Goal: Task Accomplishment & Management: Manage account settings

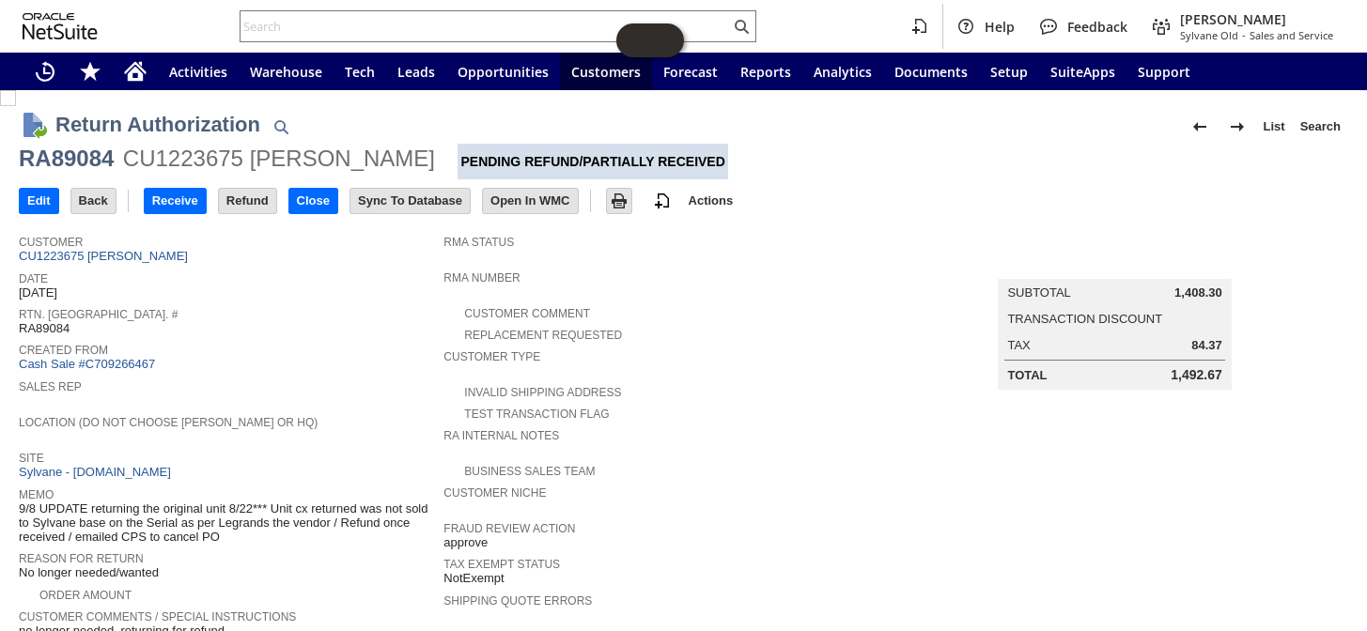
click at [369, 23] on input "text" at bounding box center [484, 26] width 489 height 23
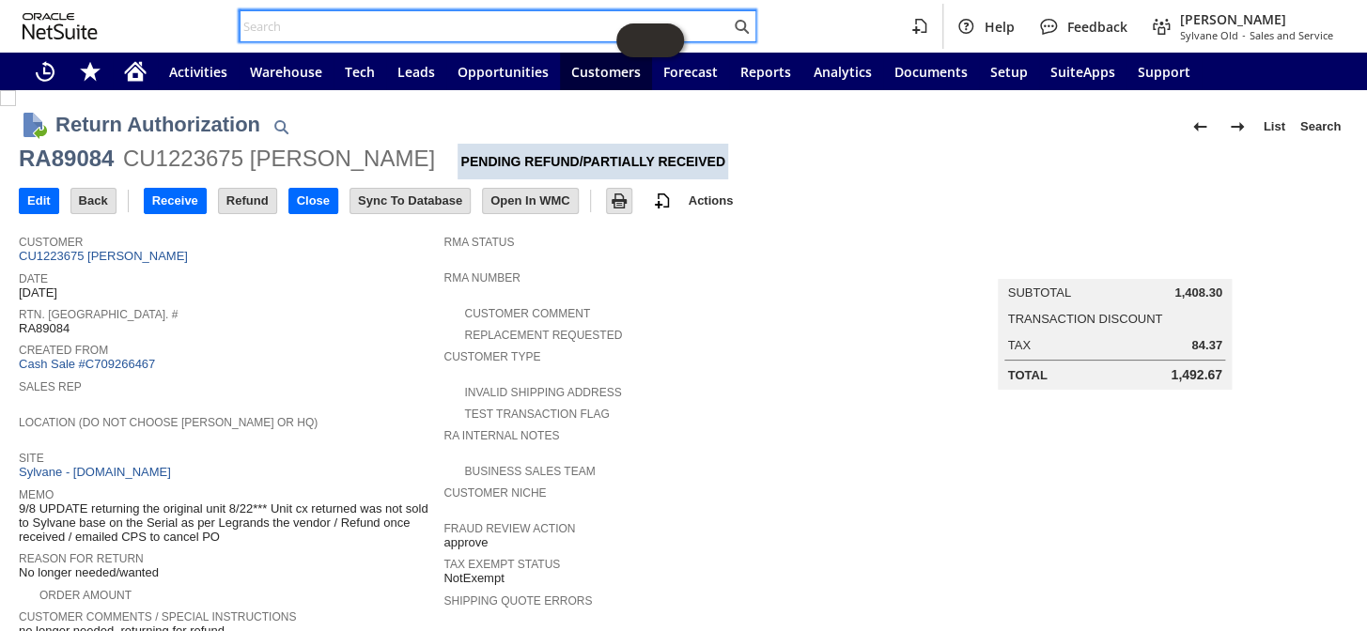
paste input "RA10122"
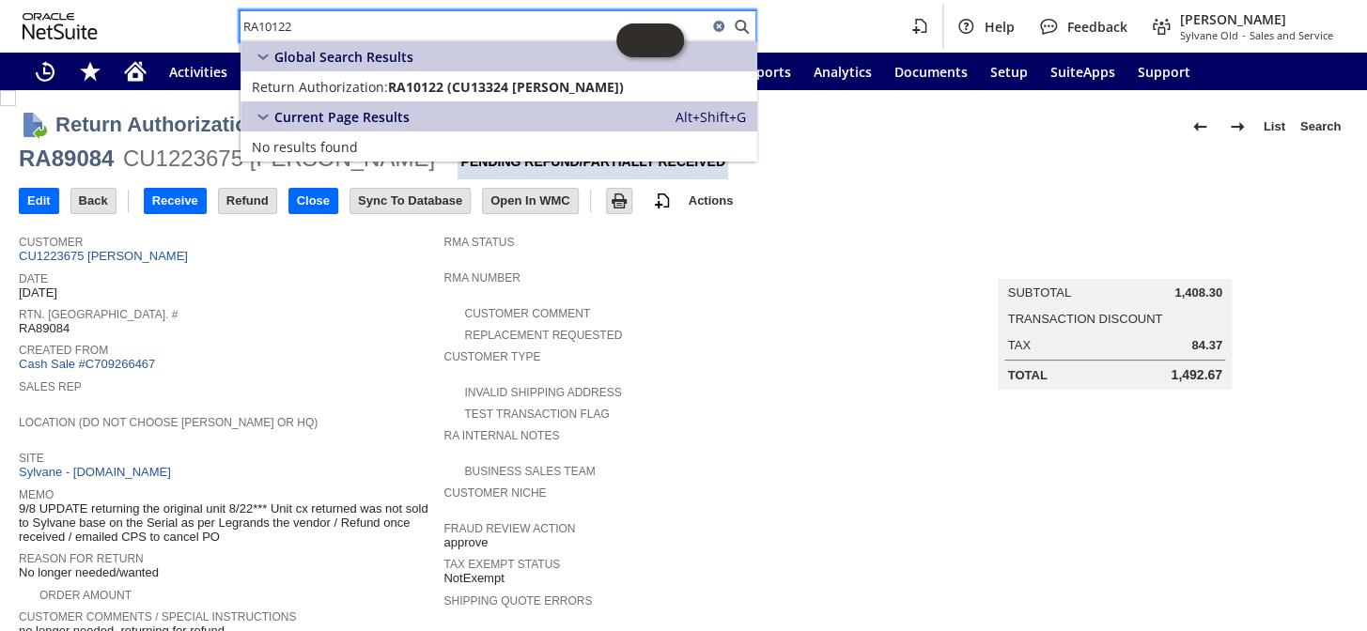
type input "RA10122"
click at [441, 70] on div "Global Search Results" at bounding box center [498, 56] width 517 height 30
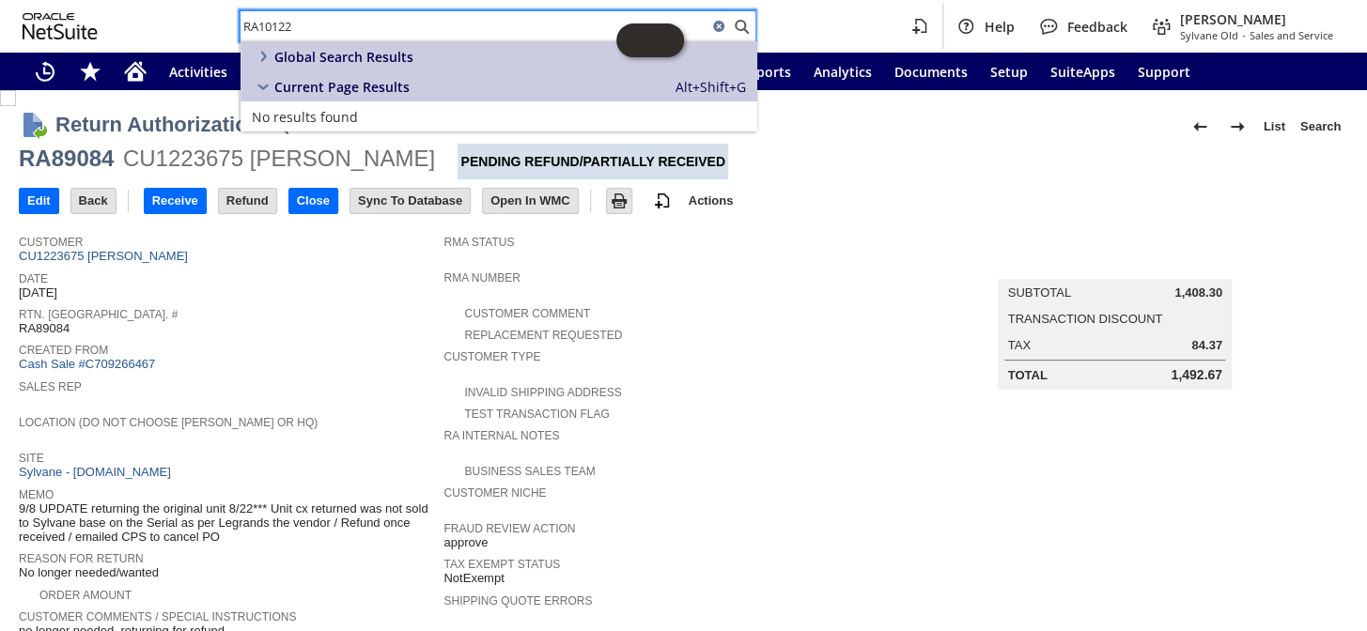
click at [318, 31] on input "RA10122" at bounding box center [473, 26] width 467 height 23
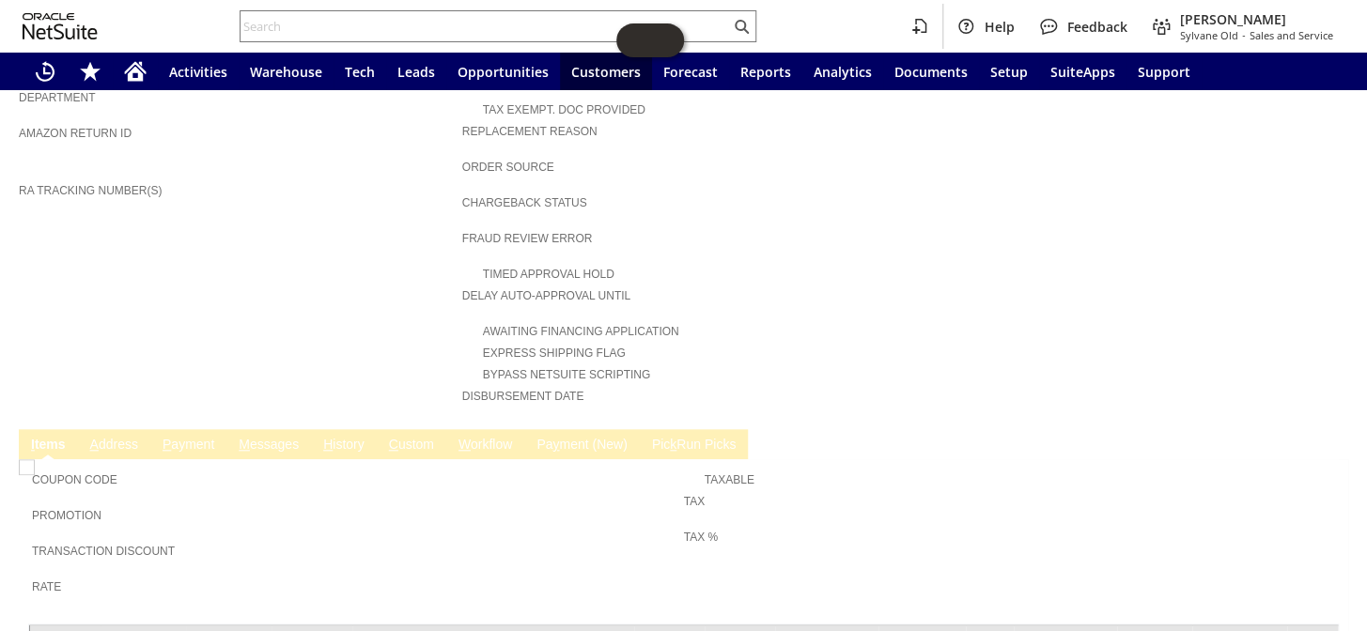
scroll to position [706, 0]
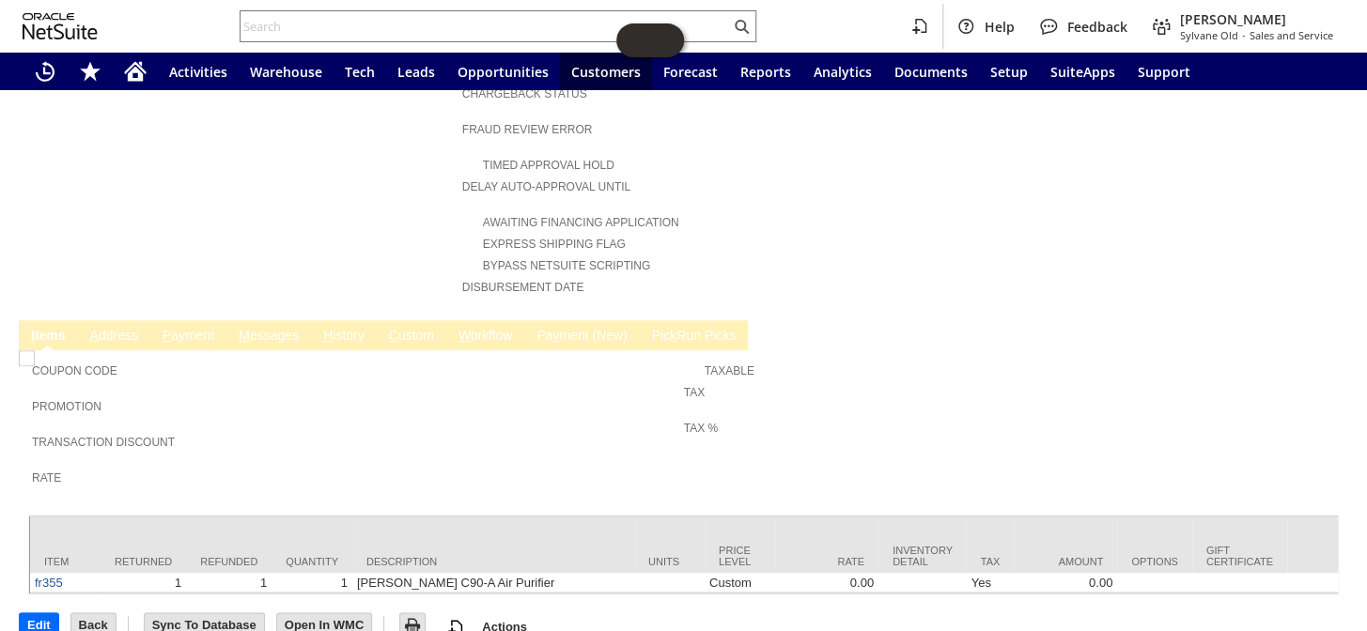
click at [354, 328] on link "H istory" at bounding box center [343, 337] width 51 height 18
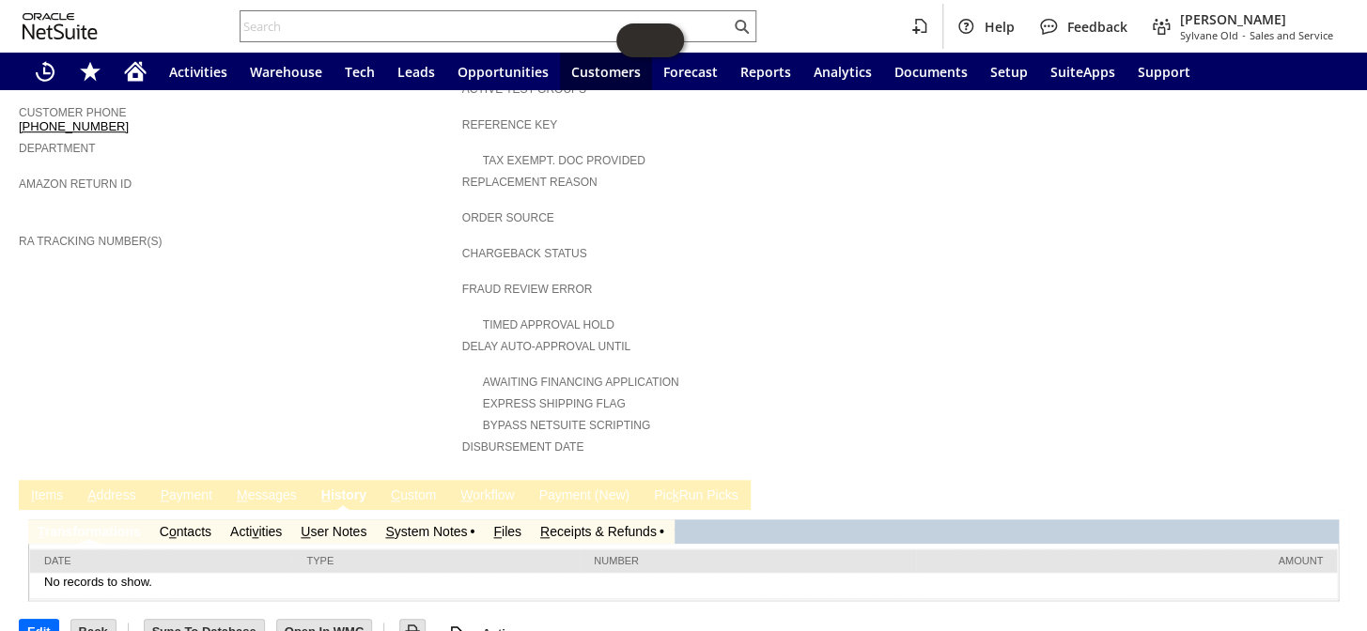
scroll to position [0, 0]
click at [453, 524] on link "S ystem Notes" at bounding box center [426, 531] width 82 height 15
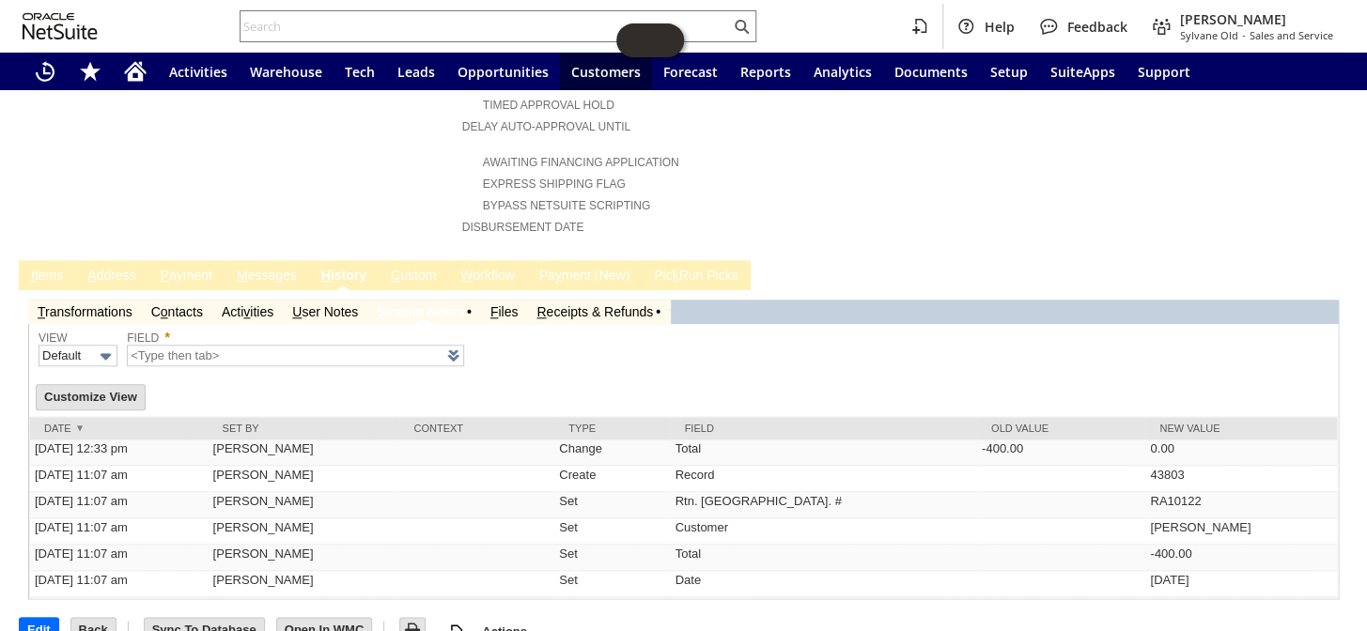
scroll to position [767, 0]
click at [605, 303] on link "R eceipts & Refunds" at bounding box center [594, 310] width 116 height 15
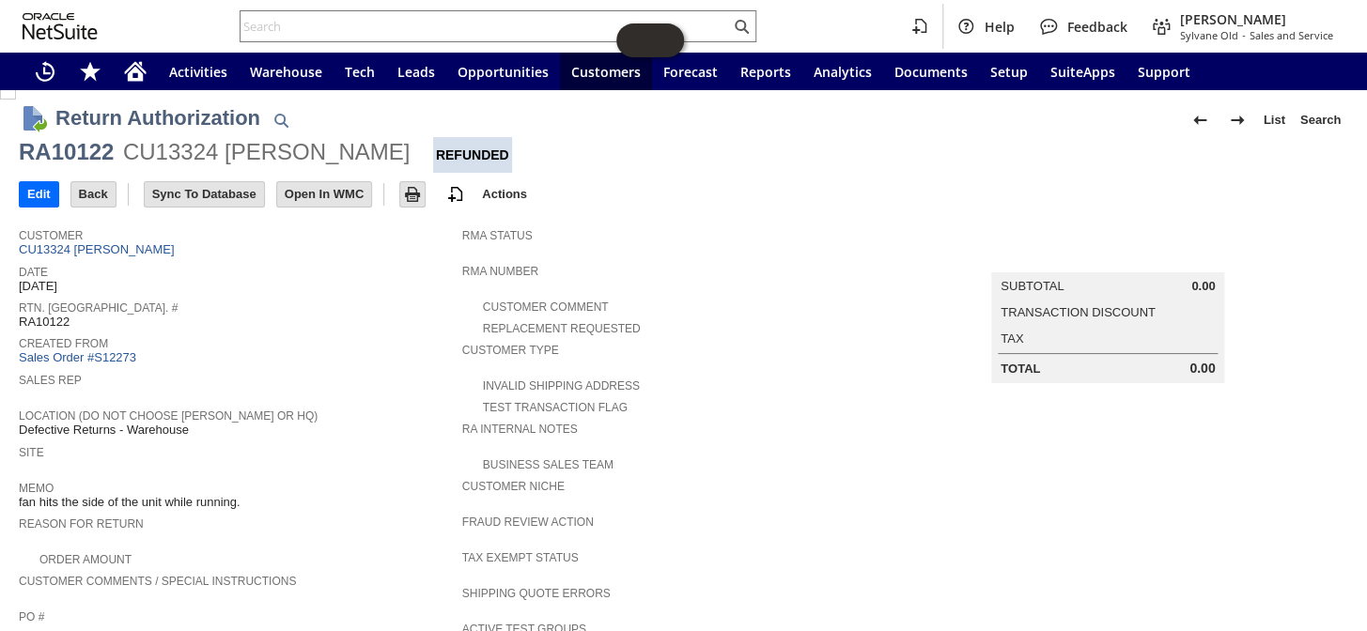
scroll to position [0, 0]
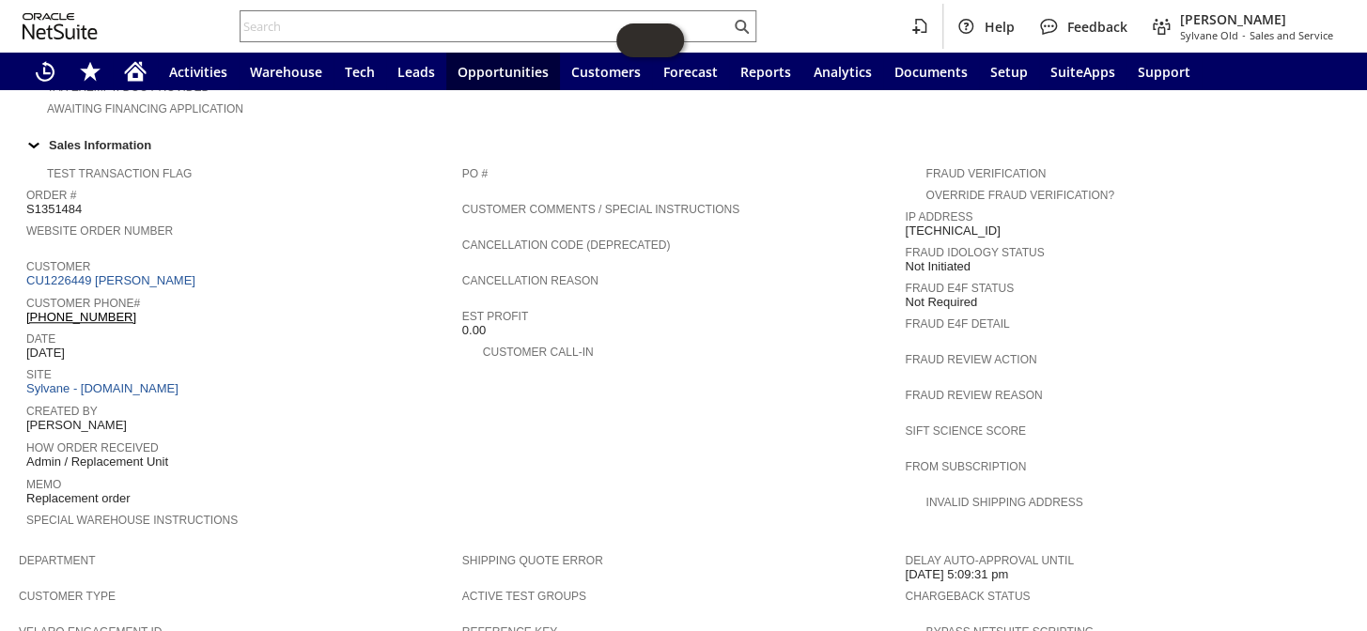
scroll to position [584, 0]
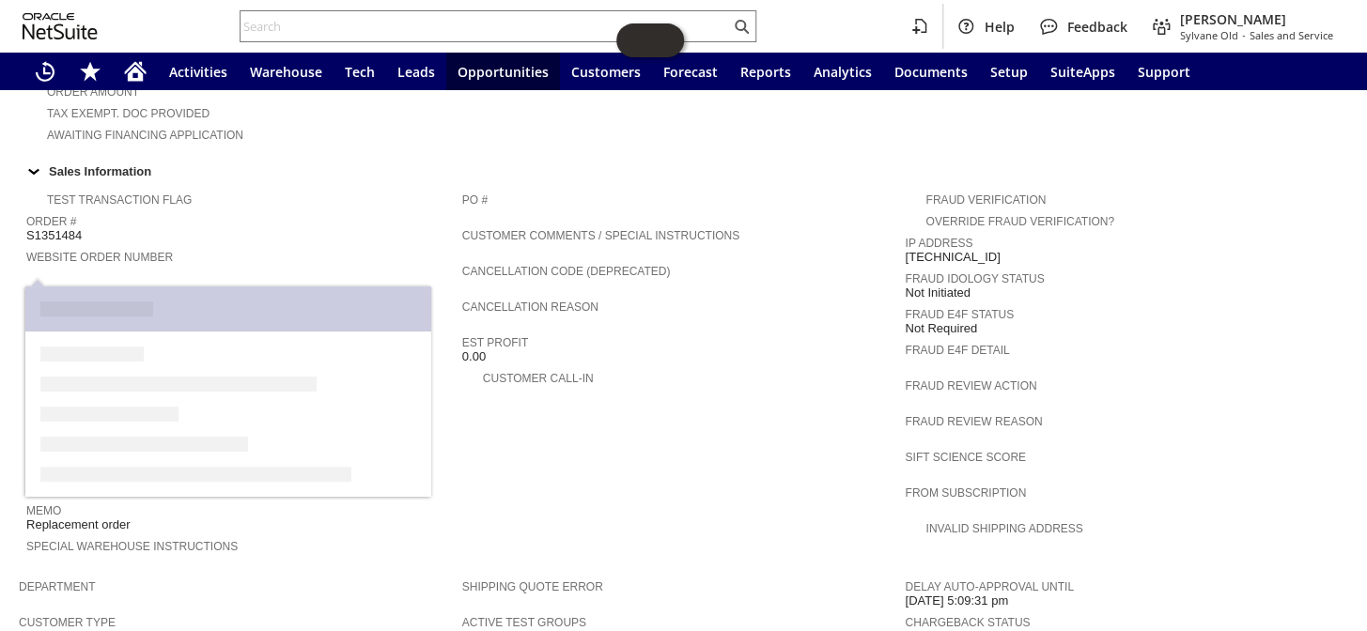
click at [166, 300] on link "CU1226449 JOHNNIE HOLLOWAY" at bounding box center [113, 307] width 174 height 14
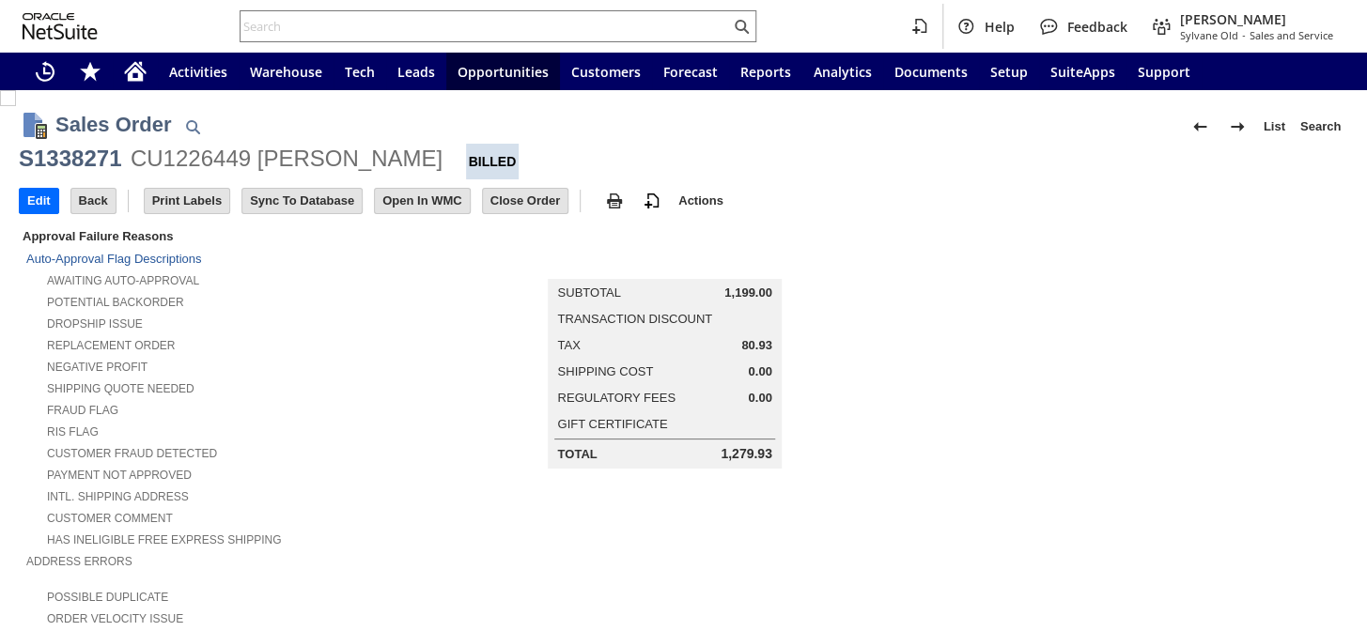
scroll to position [1097, 0]
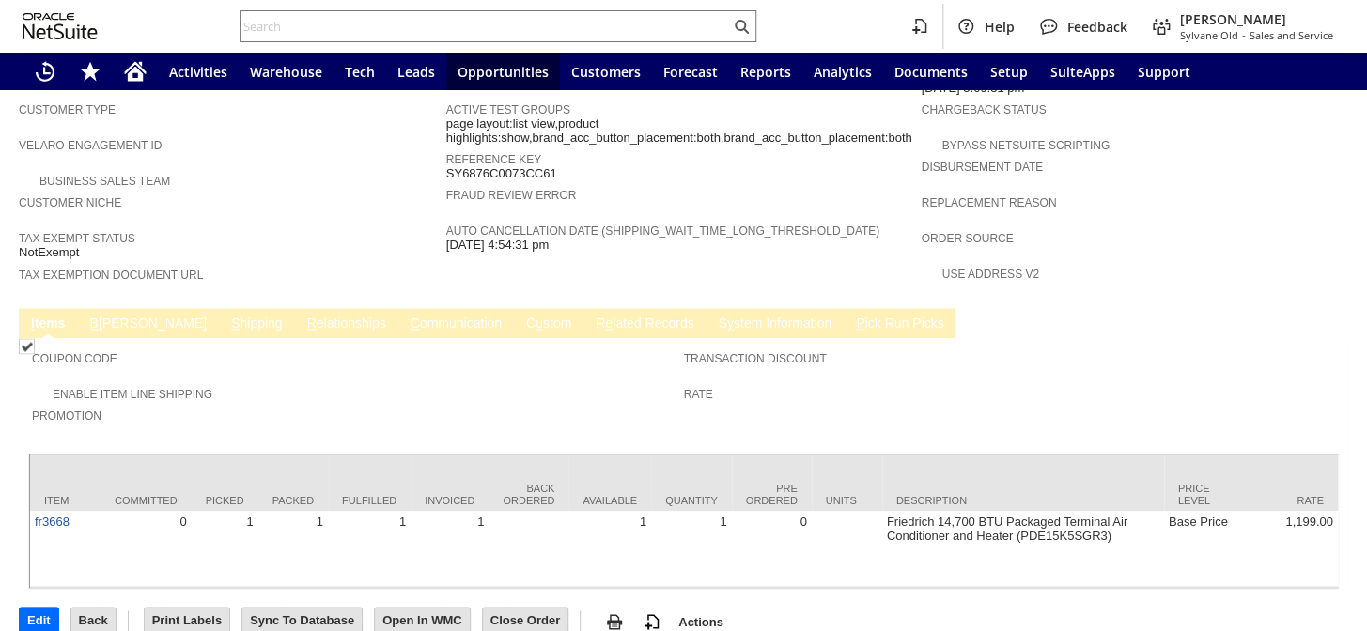
click at [96, 316] on span "B" at bounding box center [94, 323] width 8 height 15
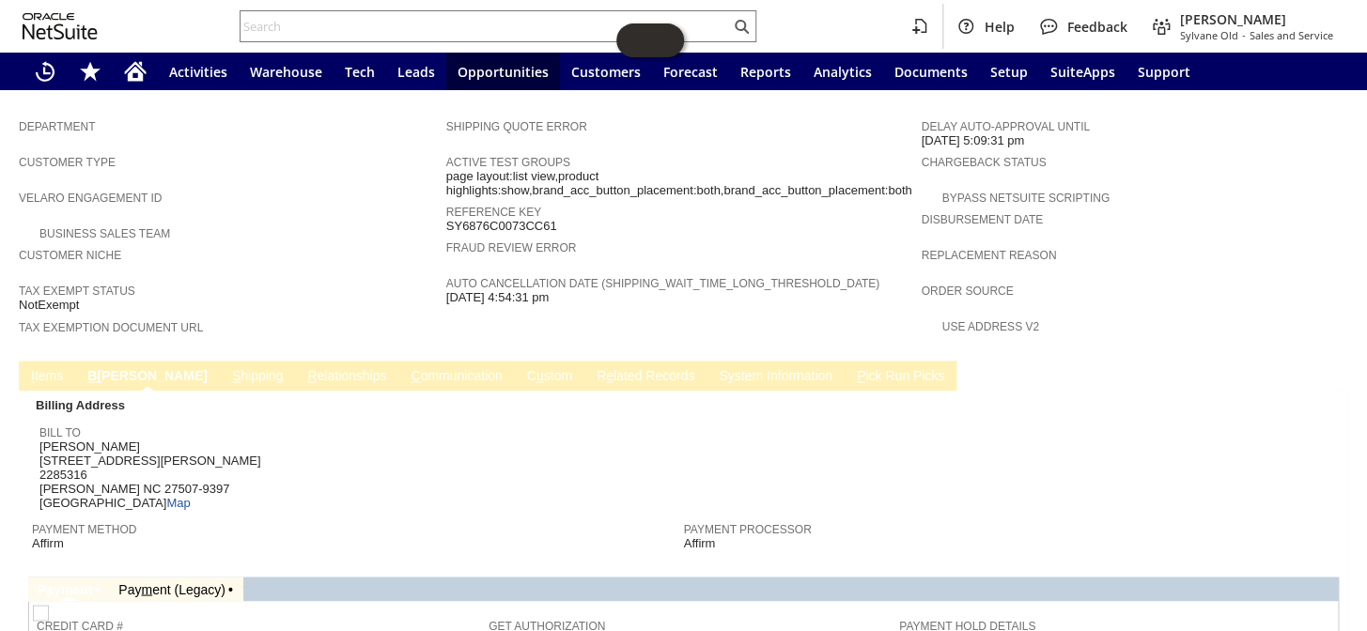
scroll to position [1043, 0]
click at [44, 370] on link "I tems" at bounding box center [46, 379] width 41 height 18
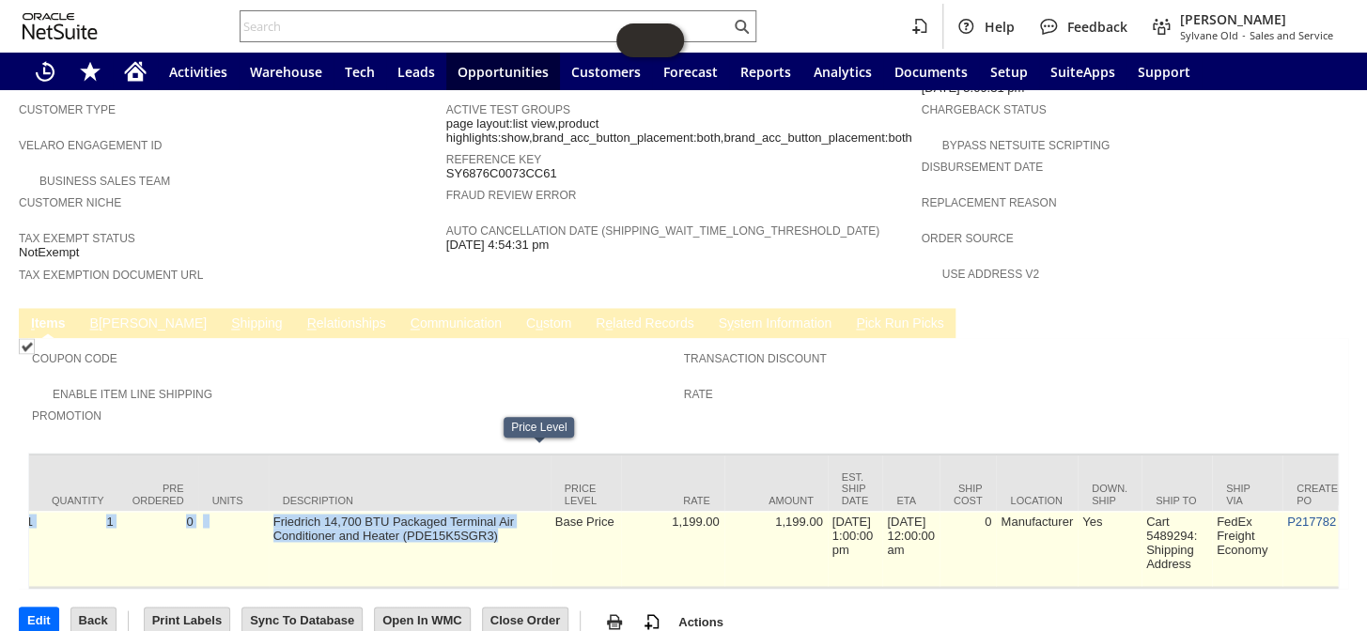
scroll to position [0, 601]
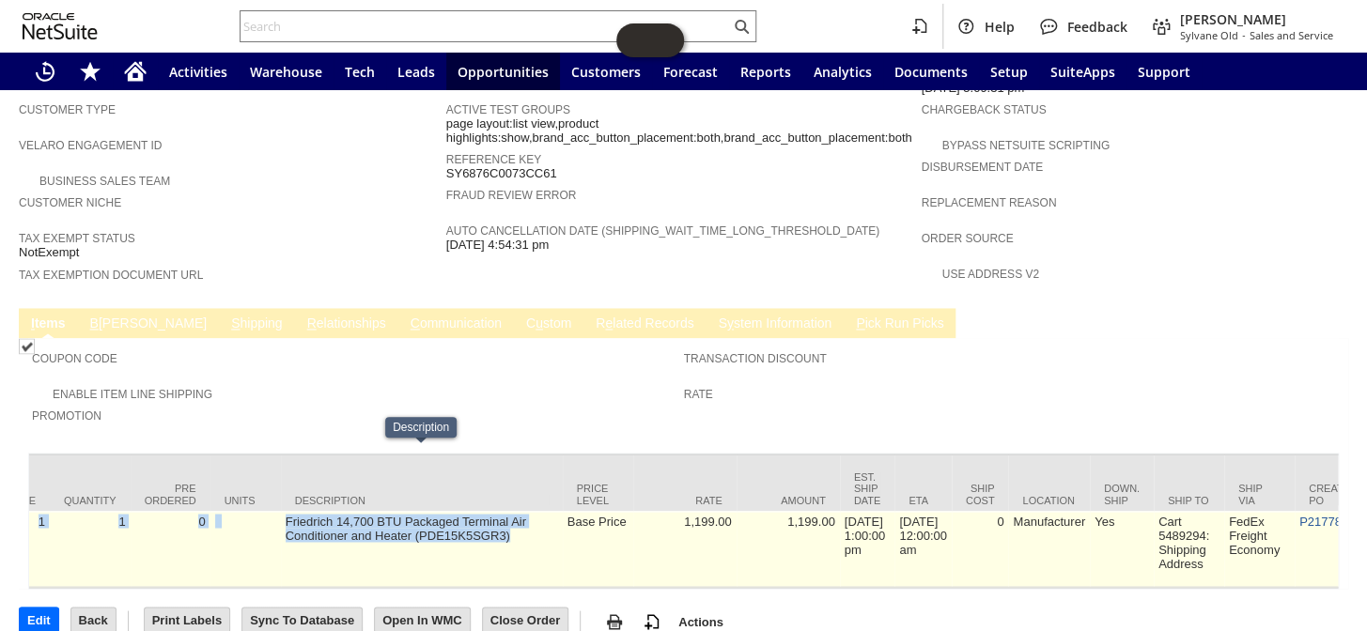
drag, startPoint x: 366, startPoint y: 549, endPoint x: 525, endPoint y: 544, distance: 158.8
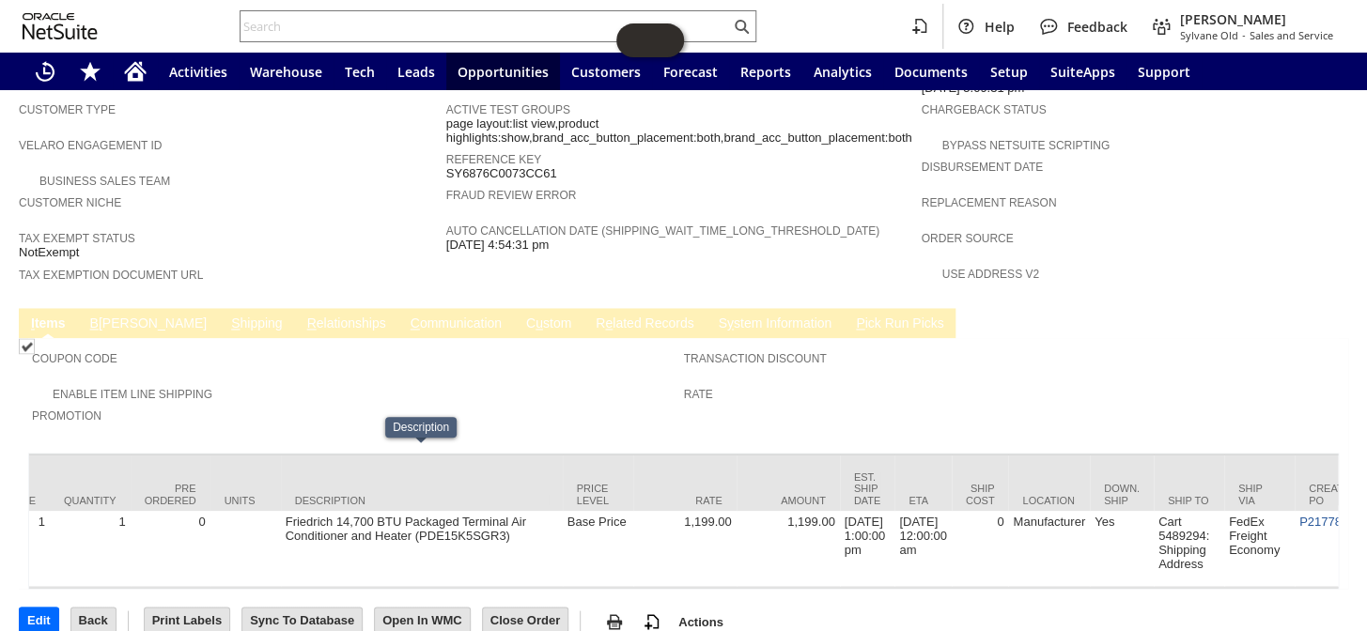
click at [580, 404] on span "Promotion" at bounding box center [353, 413] width 643 height 19
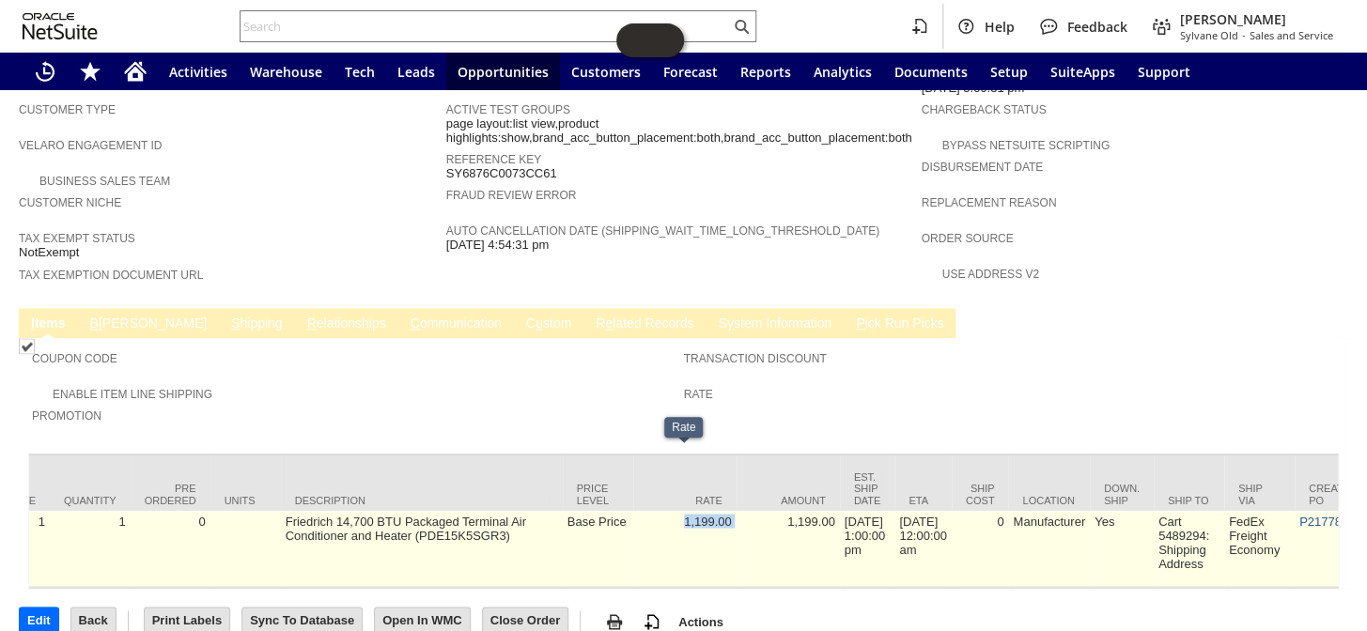
drag, startPoint x: 736, startPoint y: 458, endPoint x: 661, endPoint y: 450, distance: 75.6
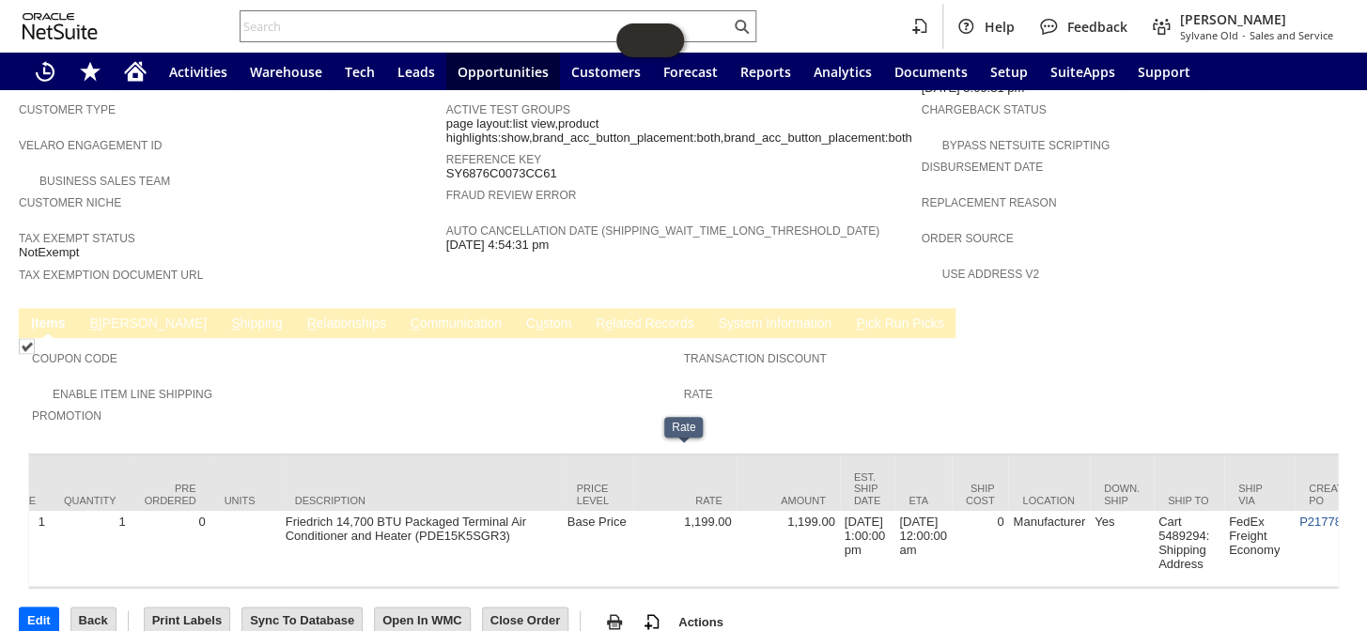
drag, startPoint x: 708, startPoint y: 446, endPoint x: 644, endPoint y: 399, distance: 79.3
click at [641, 385] on div "Coupon Code Enable Item Line Shipping Promotion Transaction Discount Rate Item …" at bounding box center [683, 463] width 1310 height 251
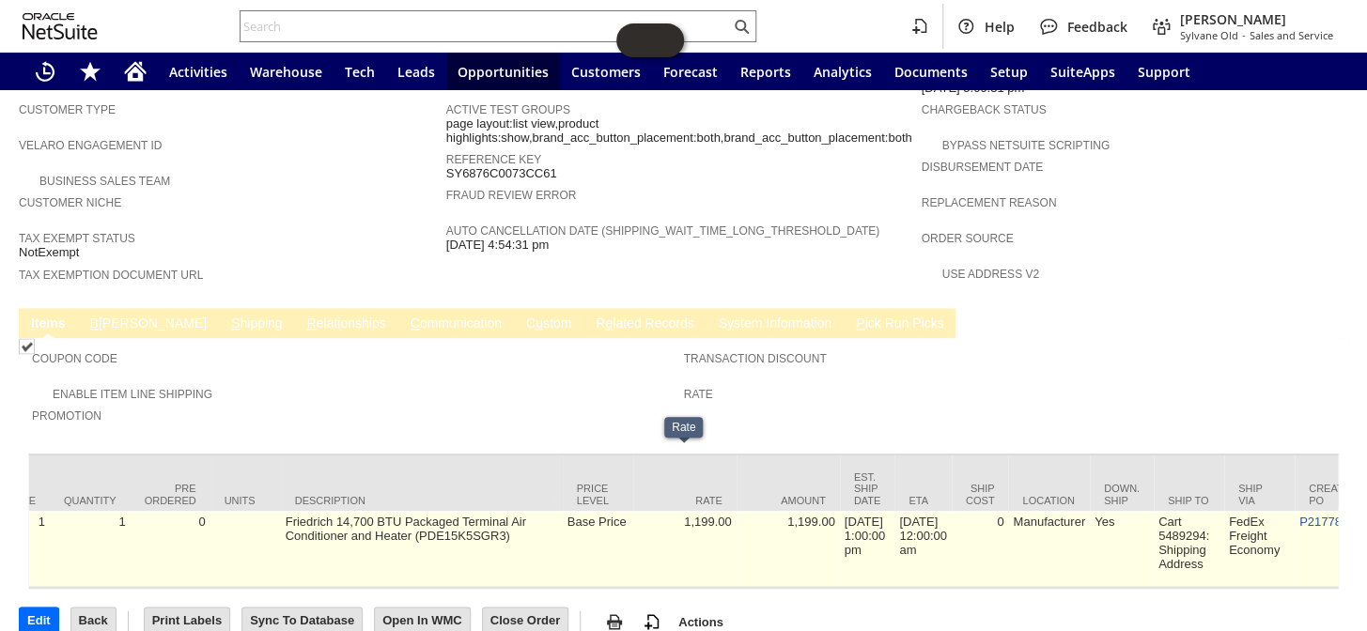
click at [723, 511] on td "1,199.00" at bounding box center [684, 549] width 103 height 76
copy td "1,199.00"
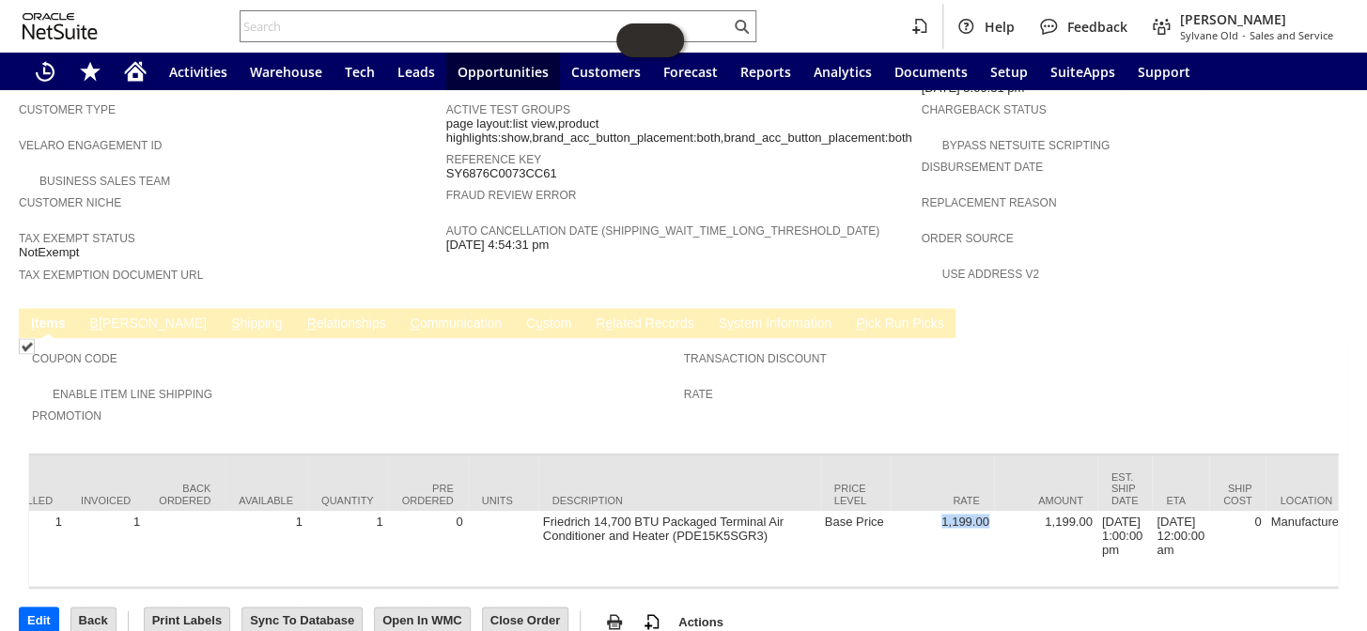
scroll to position [0, 350]
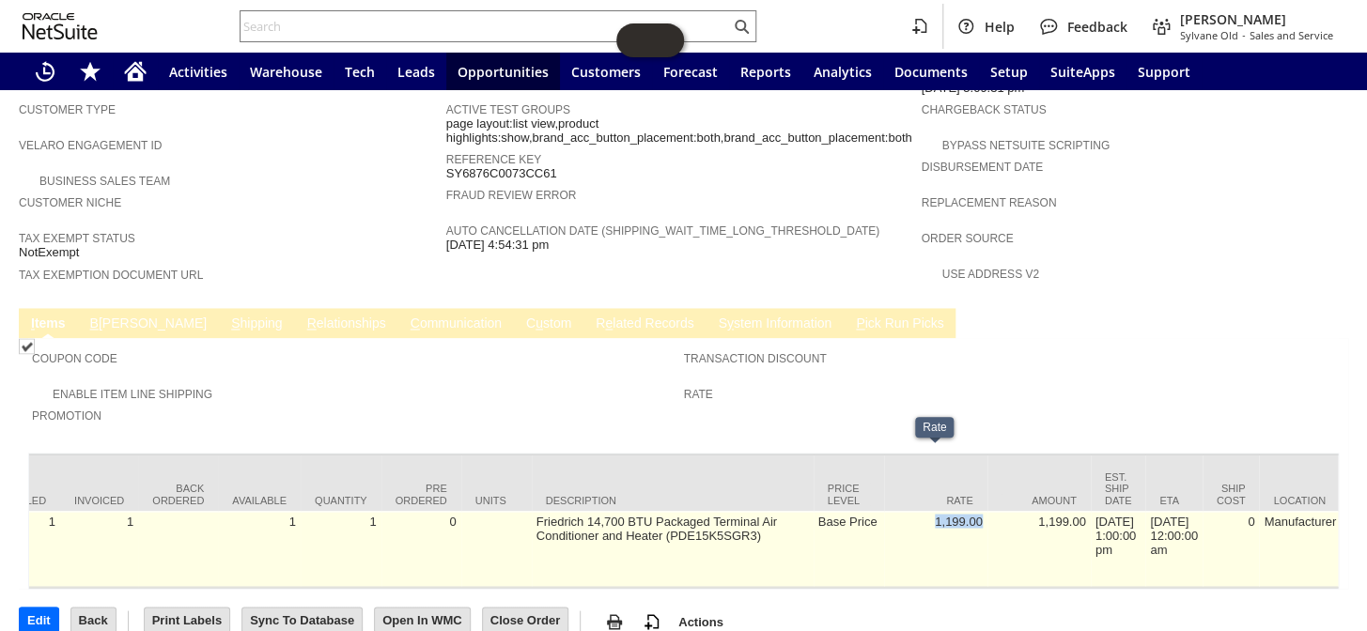
copy td "1,199.00"
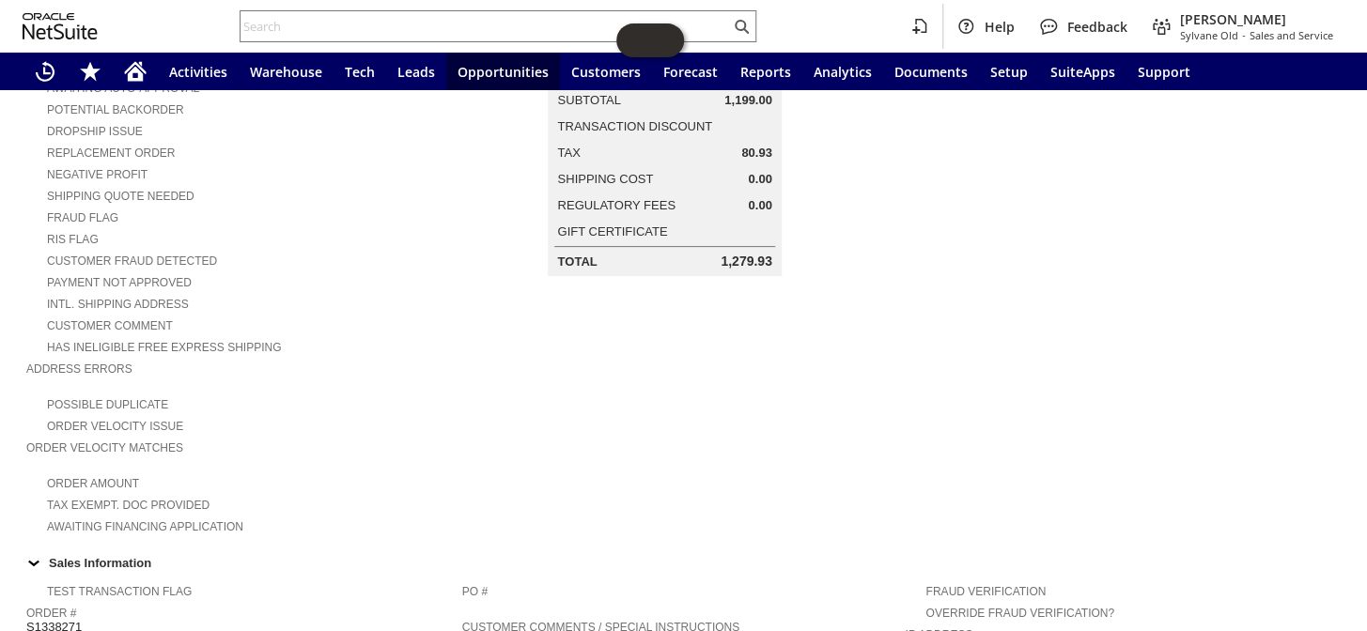
scroll to position [0, 0]
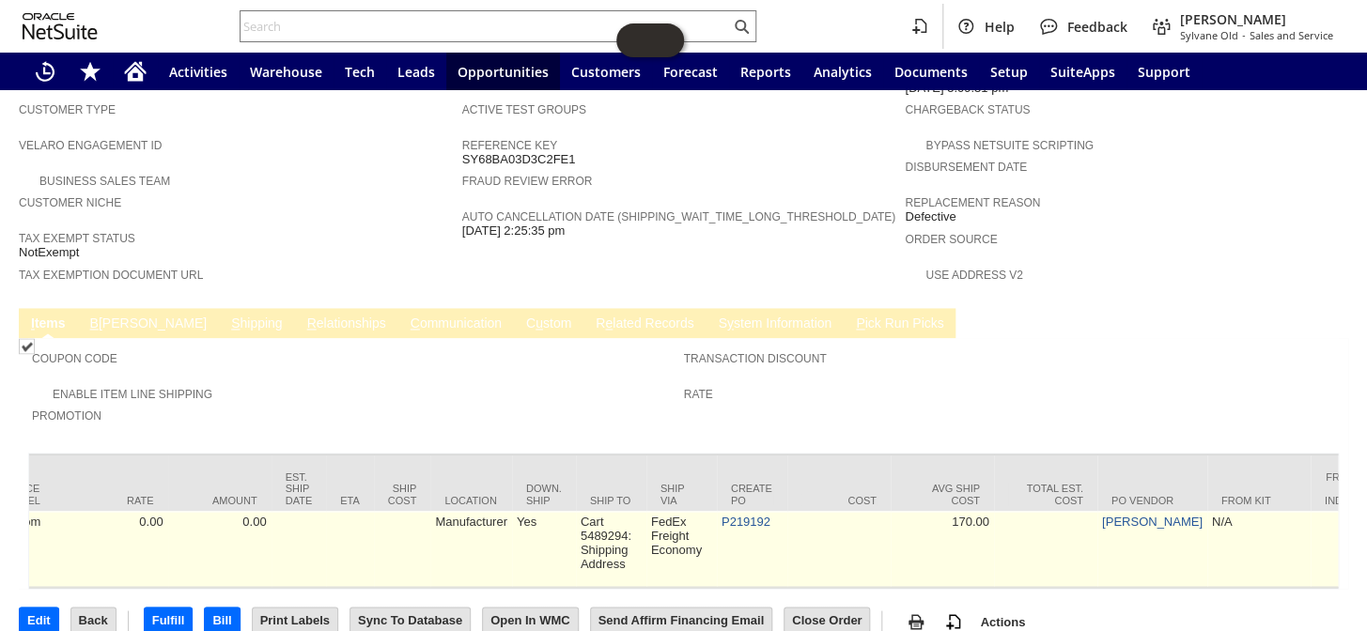
scroll to position [0, 1173]
click at [725, 514] on link "P219192" at bounding box center [742, 521] width 49 height 14
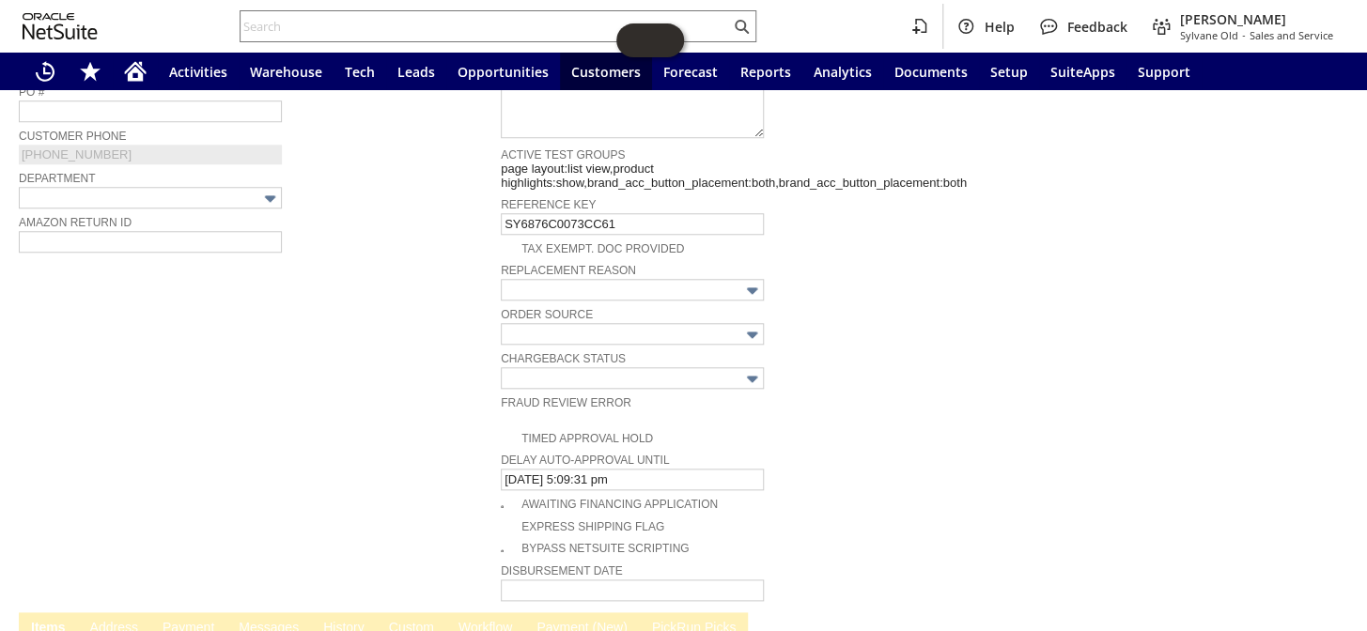
scroll to position [1024, 0]
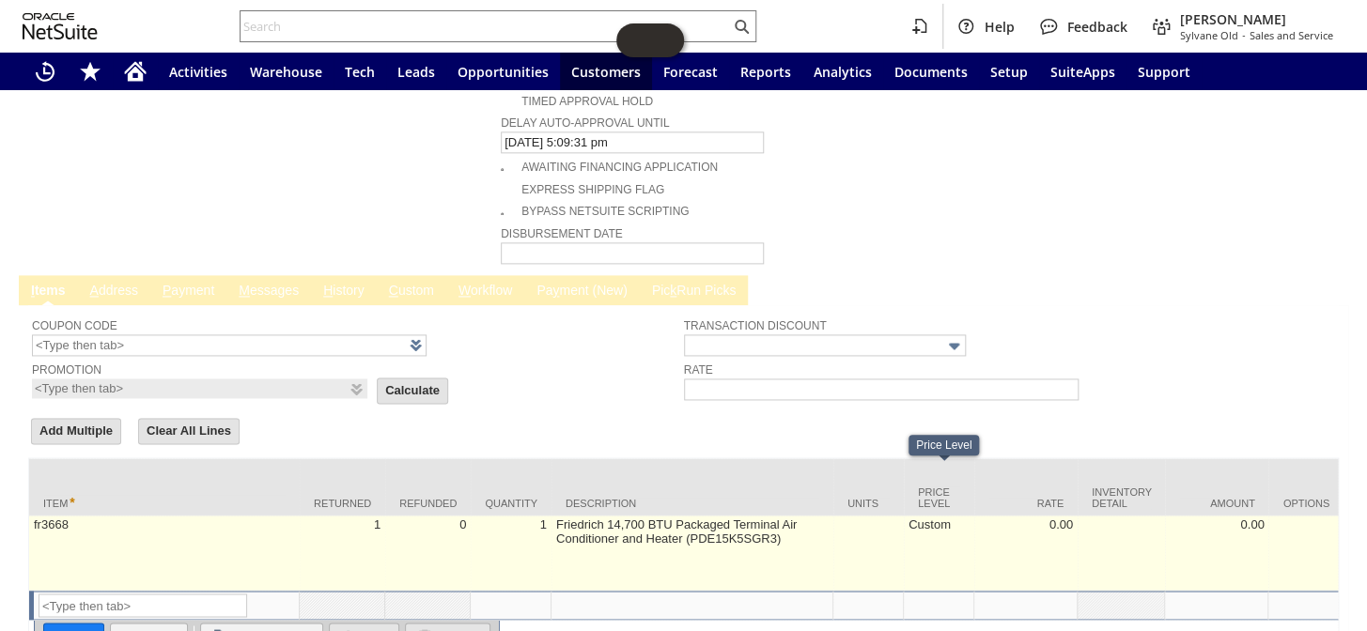
click at [937, 516] on td "Custom" at bounding box center [939, 553] width 70 height 75
type input "Custom"
type input "OK"
type input "Make Copy"
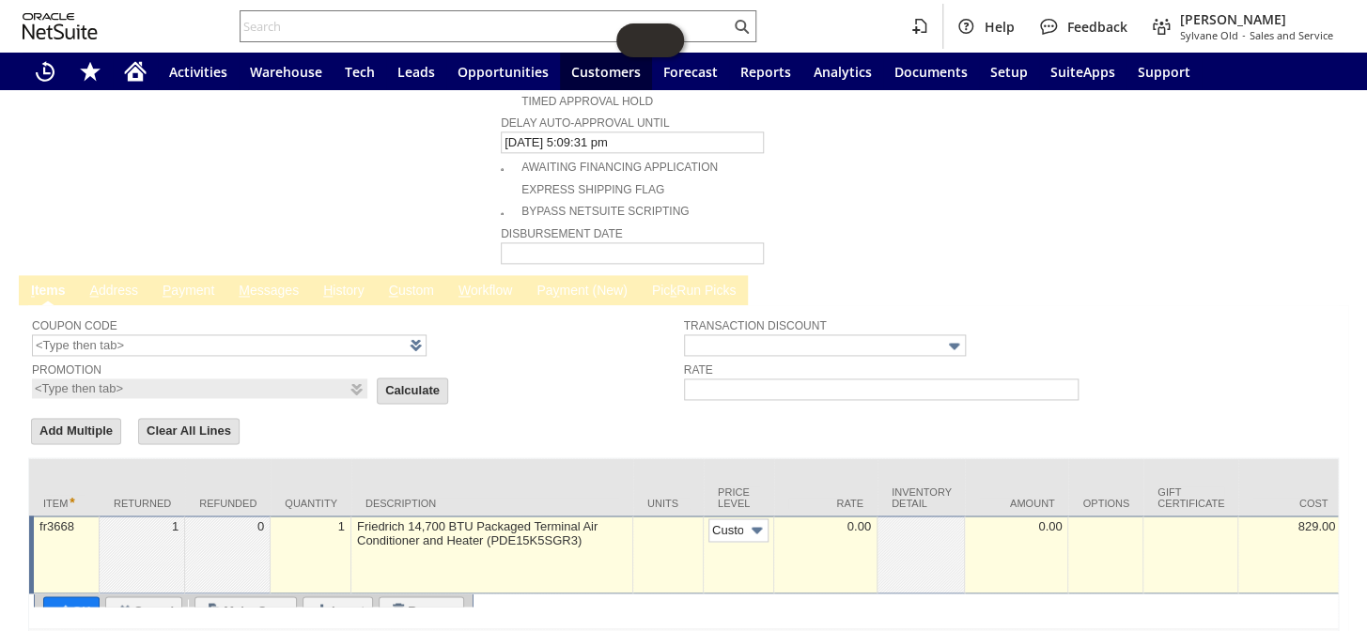
scroll to position [0, 9]
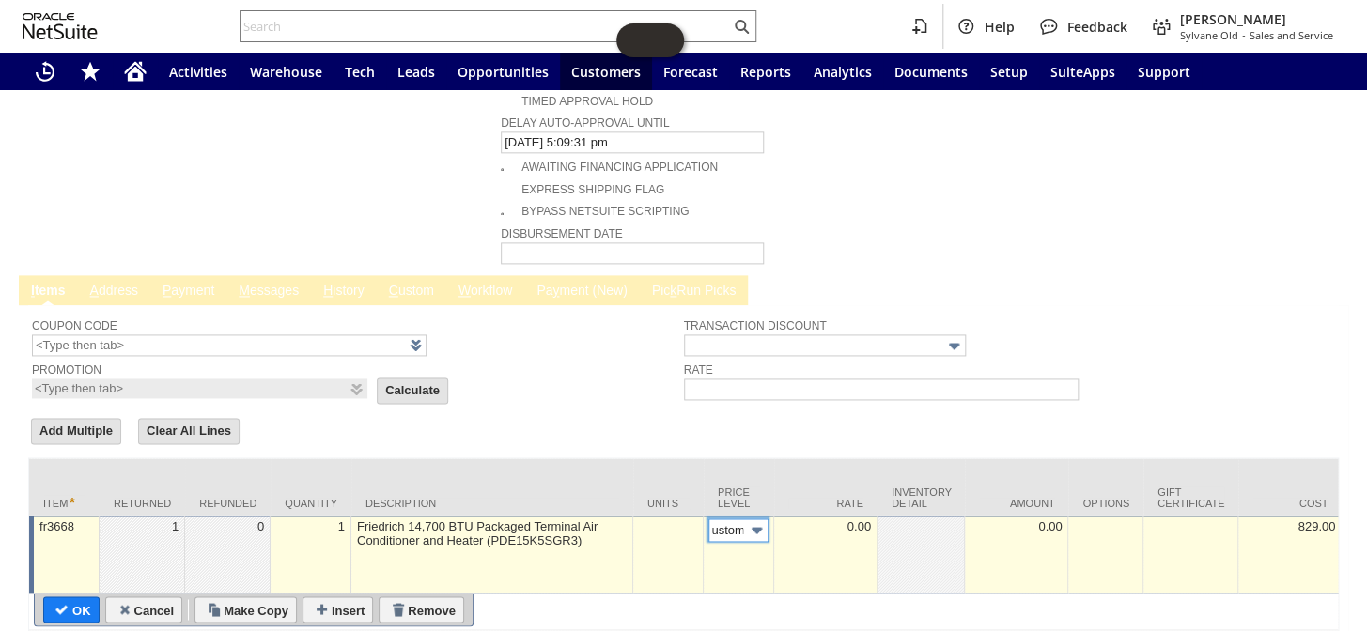
click at [754, 519] on img at bounding box center [757, 530] width 22 height 22
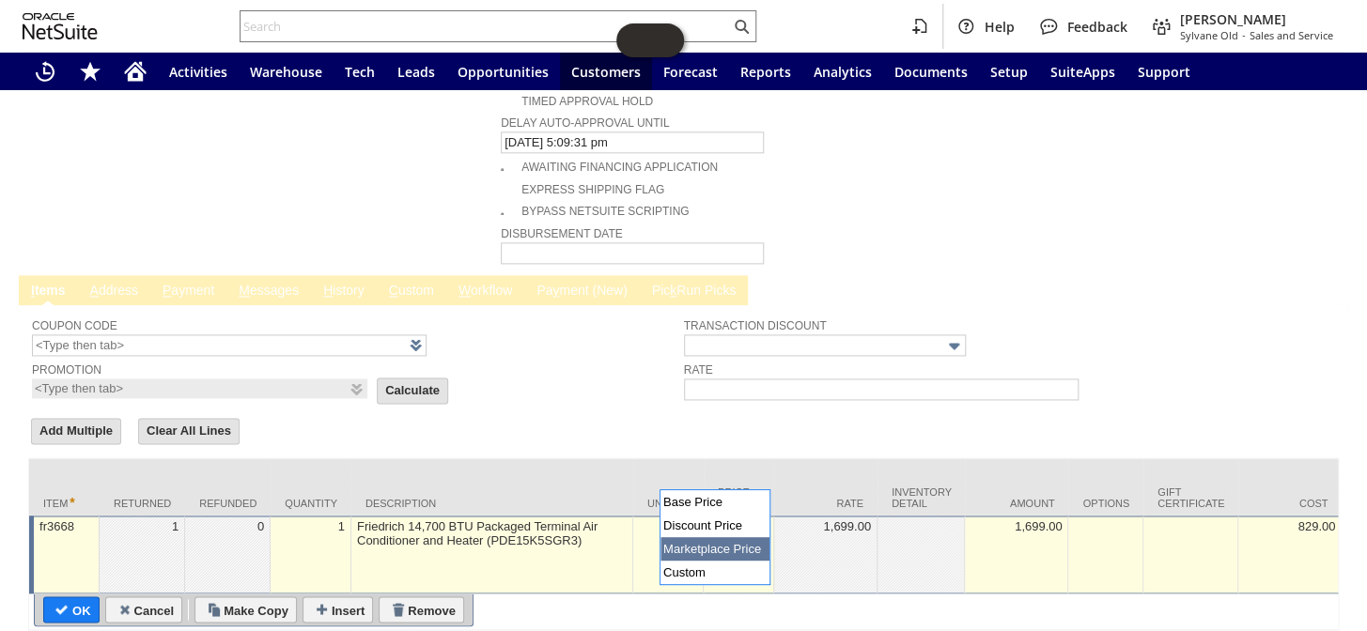
click at [749, 519] on img at bounding box center [757, 530] width 22 height 22
click at [751, 519] on img at bounding box center [757, 530] width 22 height 22
type input "Base Price"
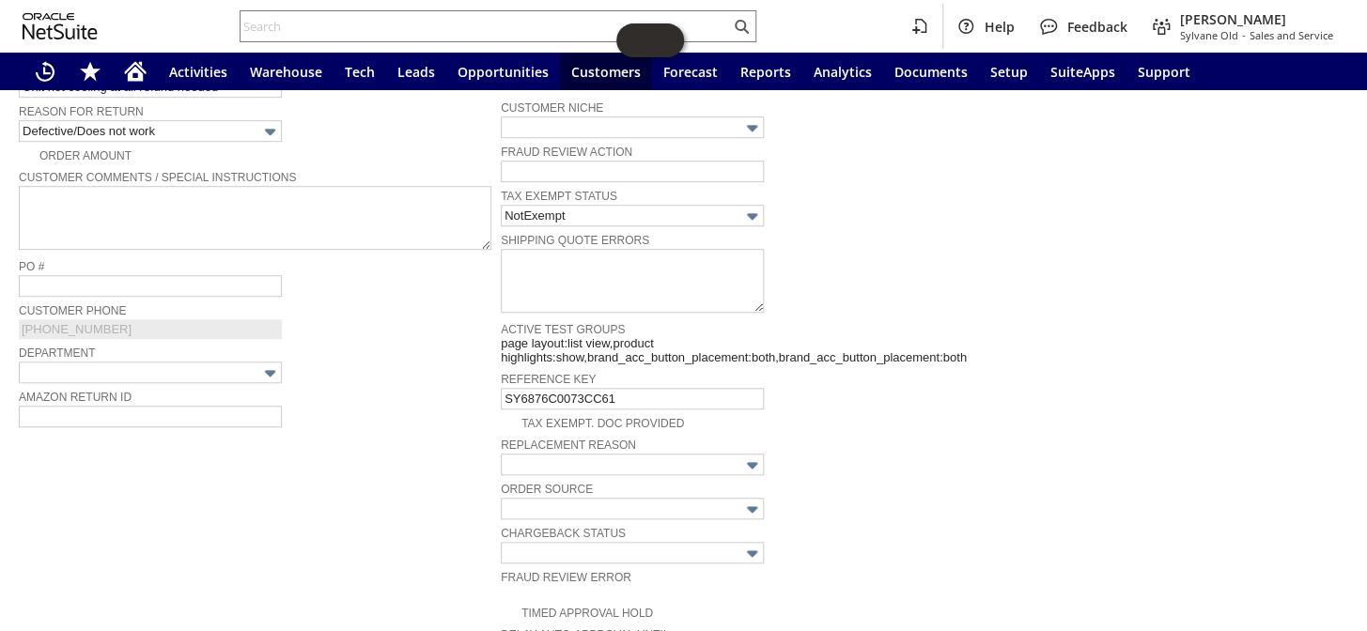
scroll to position [1079, 0]
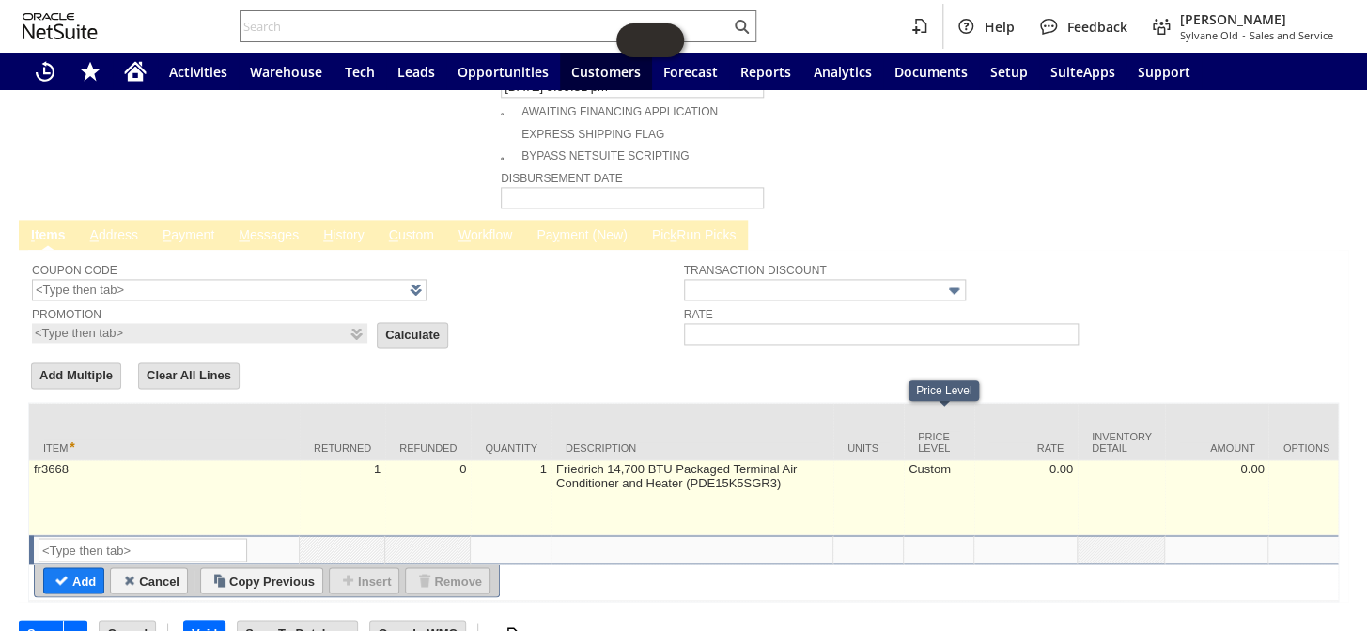
click at [925, 460] on td "Custom" at bounding box center [939, 497] width 70 height 75
type input "Custom"
type input "fr3668"
type input "OK"
type input "Make Copy"
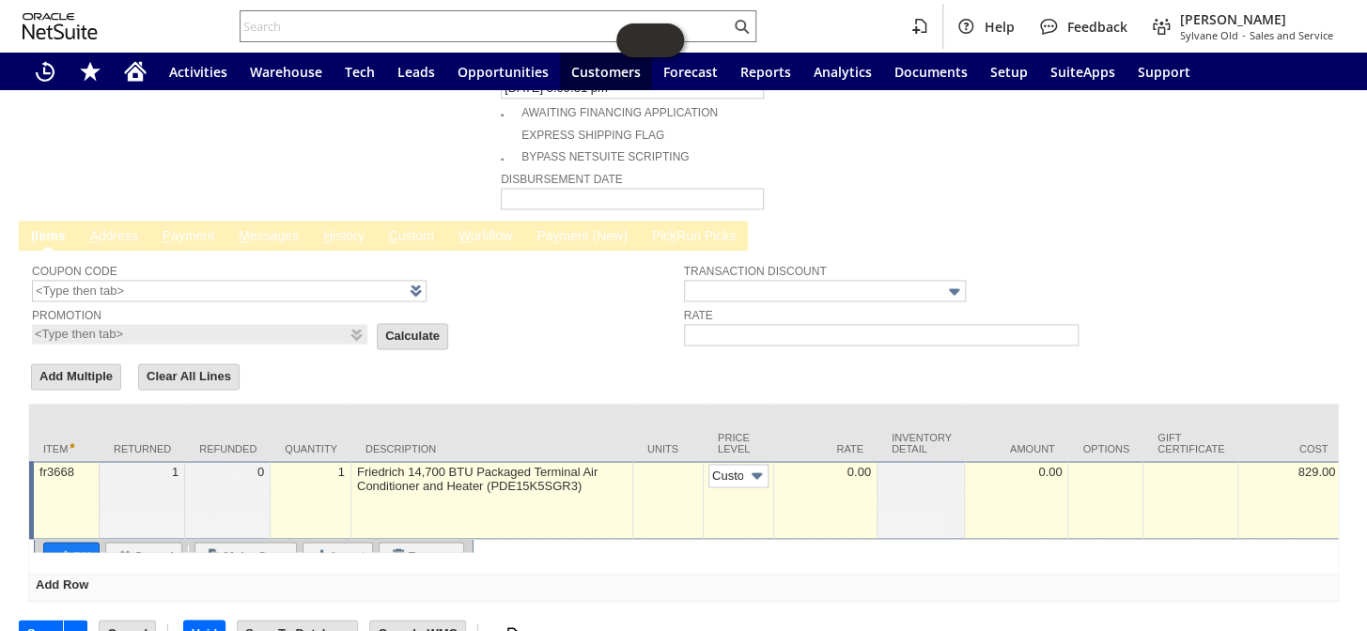
scroll to position [0, 9]
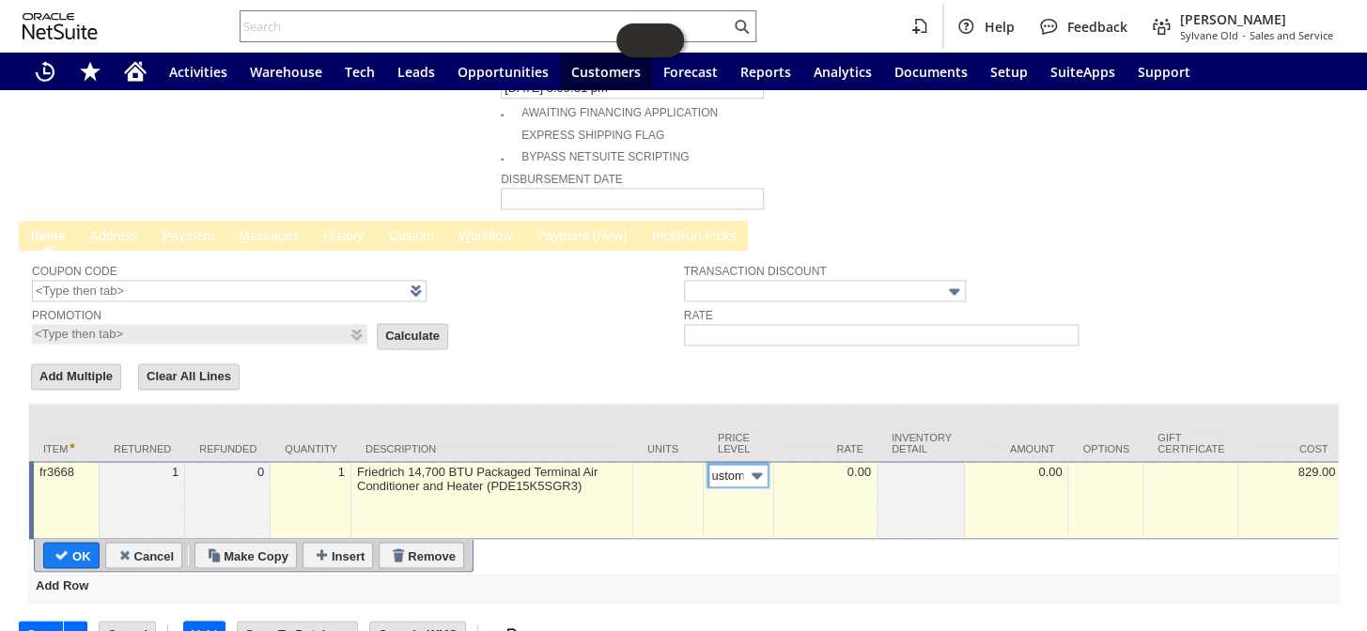
click at [764, 465] on img at bounding box center [757, 476] width 22 height 22
click at [850, 404] on td "Rate" at bounding box center [825, 432] width 103 height 57
click at [839, 464] on div "0.00" at bounding box center [825, 472] width 93 height 16
type input "1,279.93"
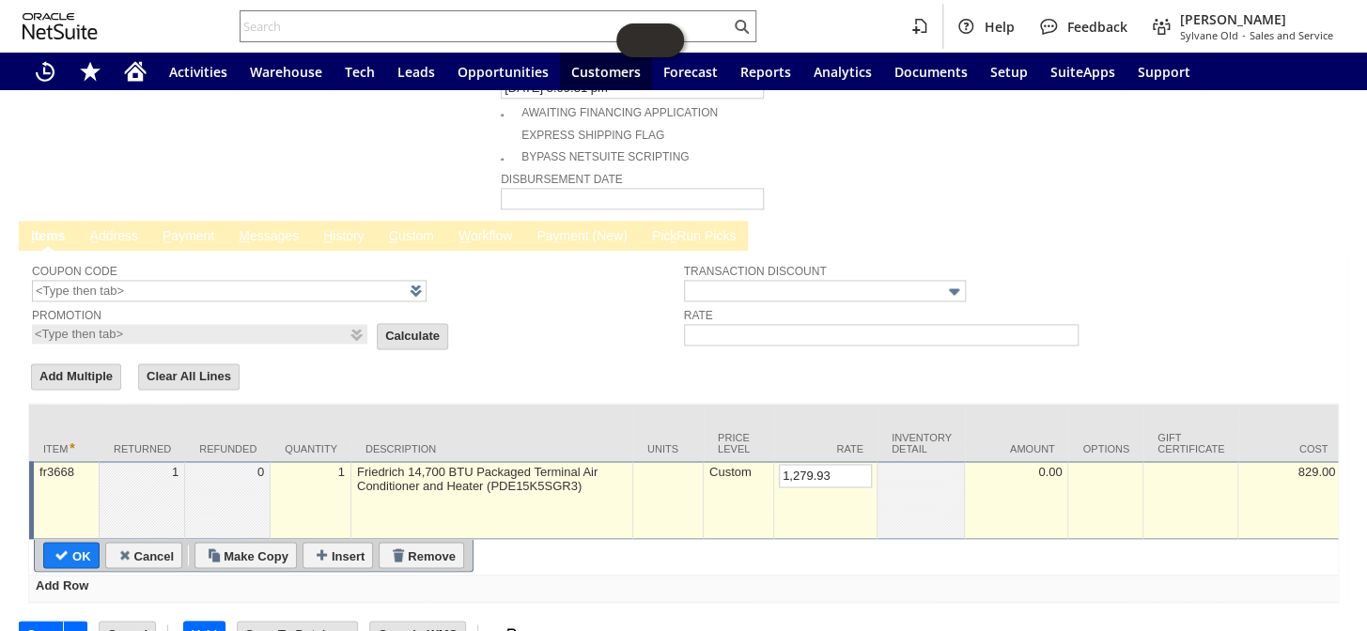
drag, startPoint x: 83, startPoint y: 501, endPoint x: 750, endPoint y: 132, distance: 762.3
click at [82, 543] on input "OK" at bounding box center [71, 555] width 54 height 24
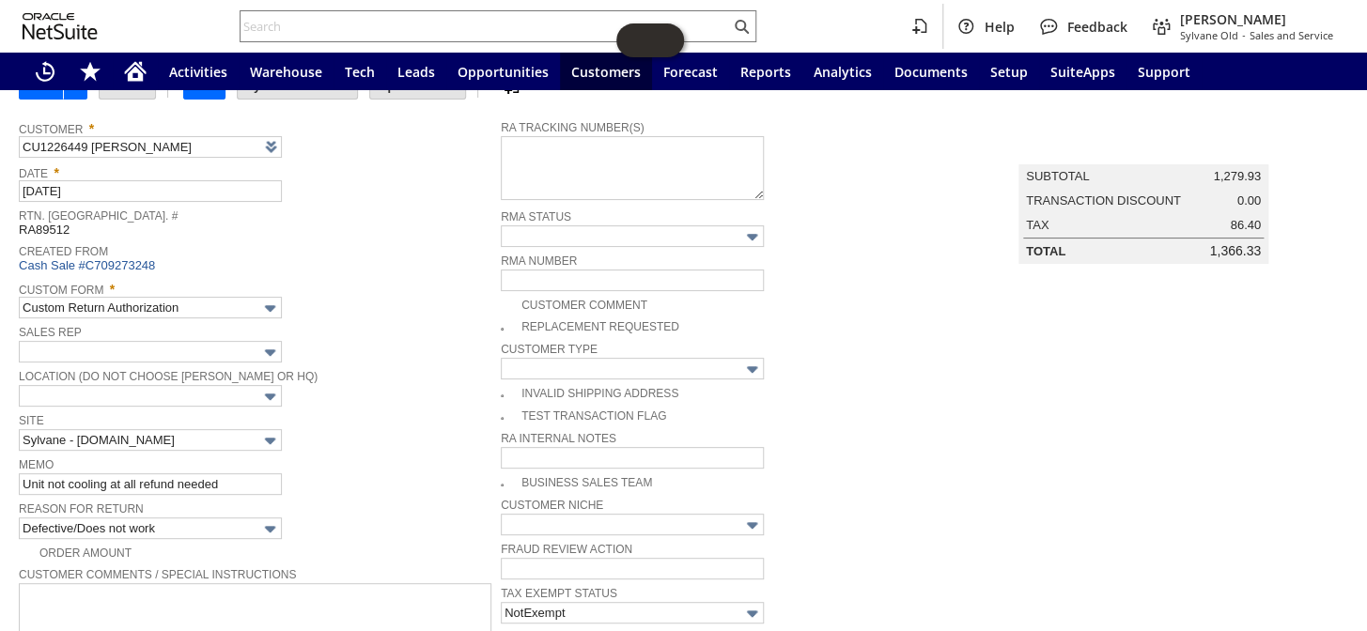
scroll to position [54, 0]
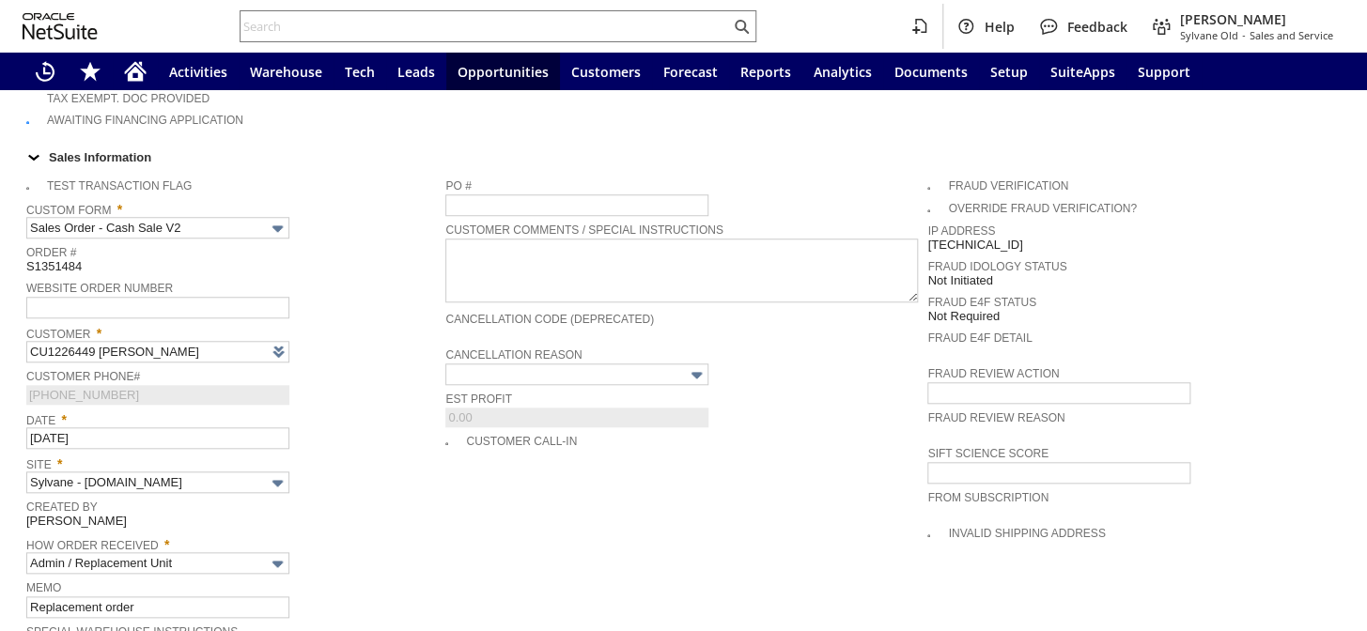
scroll to position [739, 0]
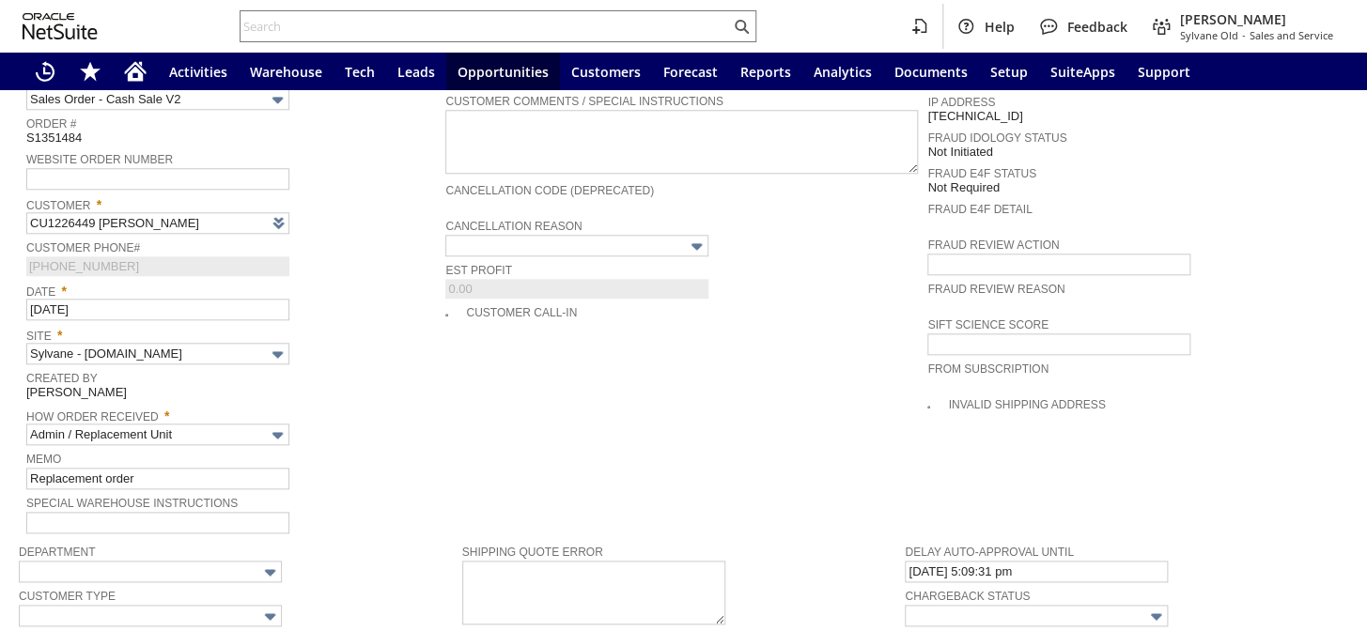
type input "Intelligent Recommendations ⁰"
click at [649, 235] on input "text" at bounding box center [576, 246] width 263 height 22
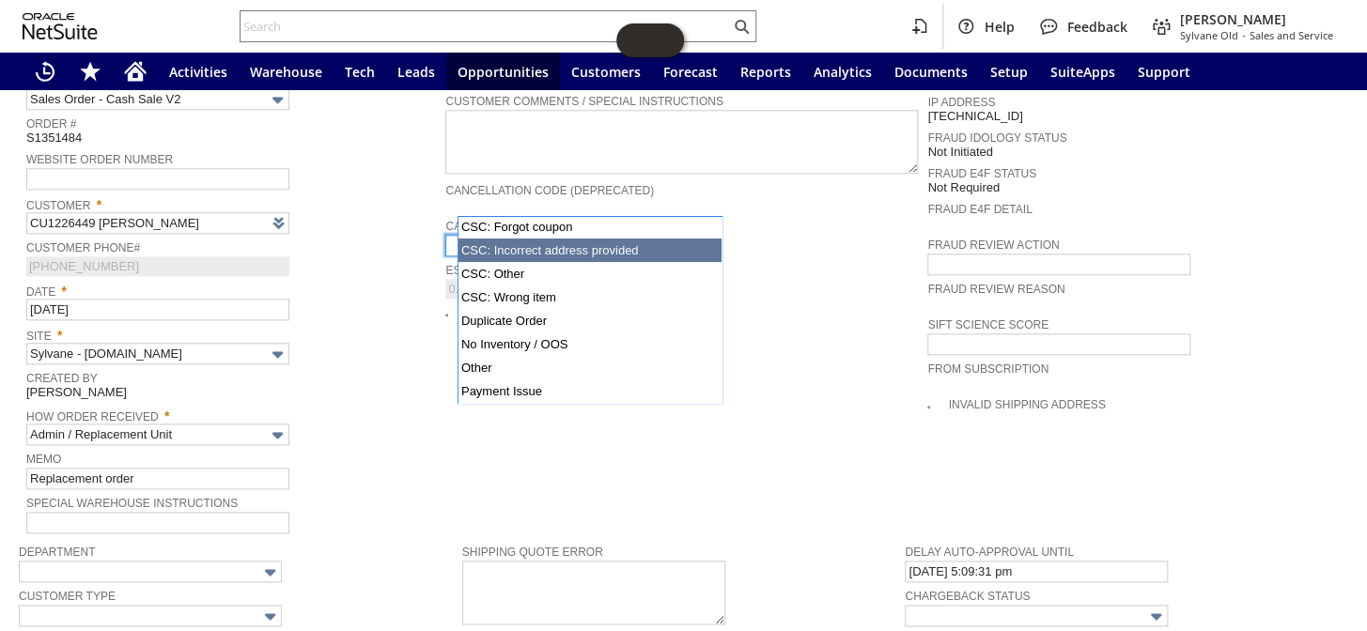
scroll to position [136, 0]
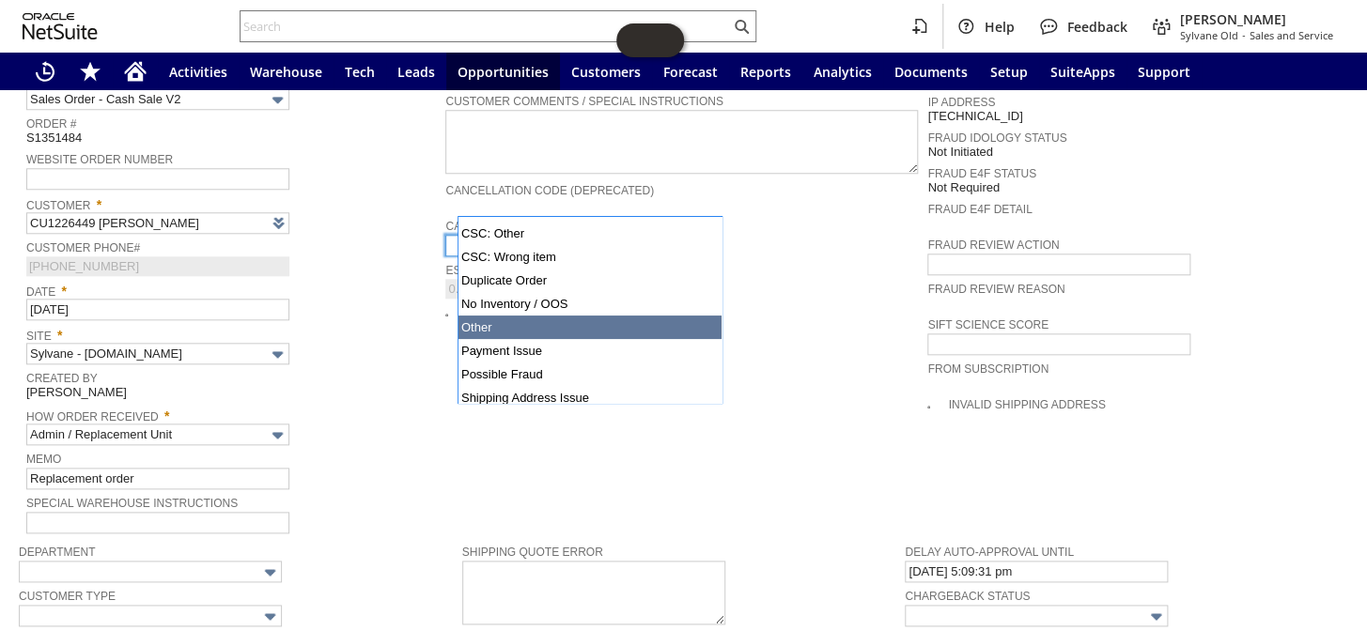
type input "Other"
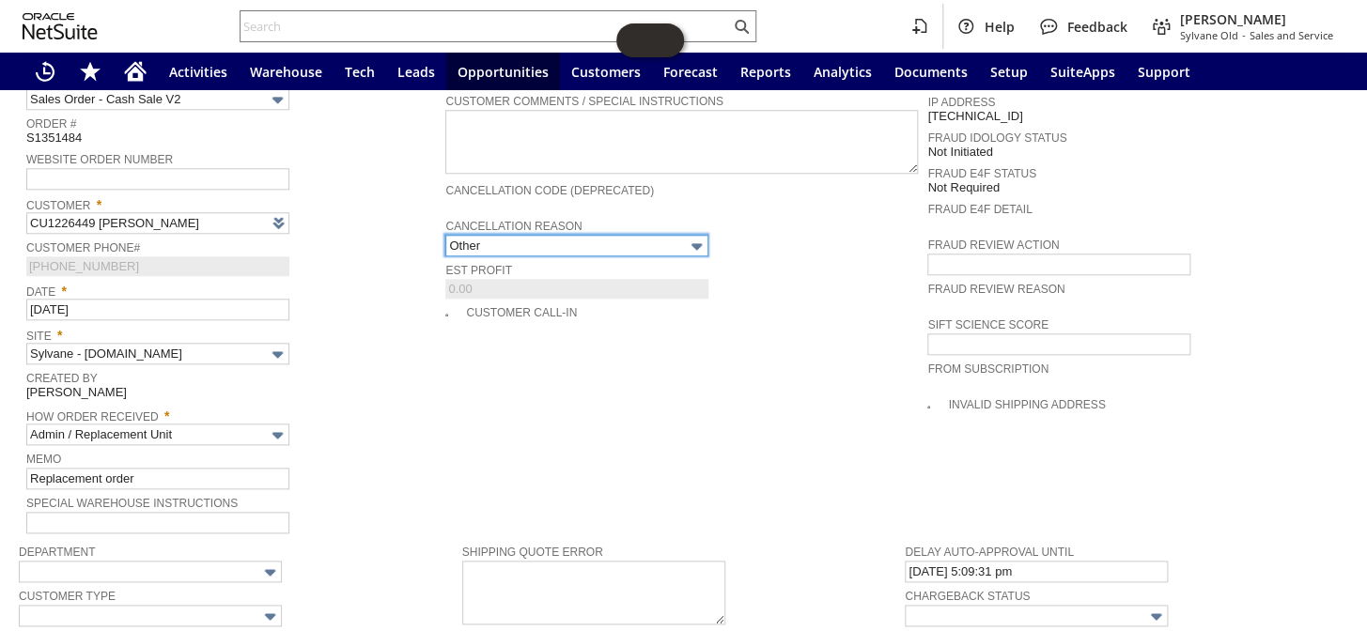
click at [565, 235] on input "Other" at bounding box center [576, 246] width 263 height 22
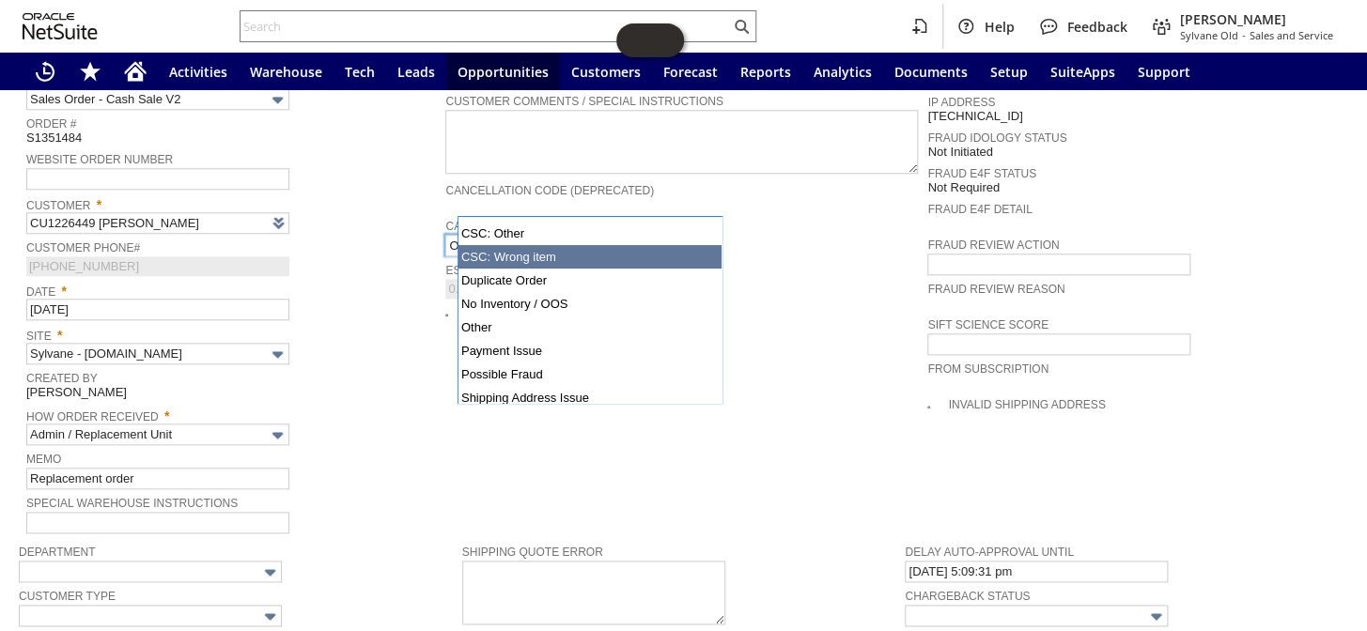
click at [772, 301] on div "Customer Call-in" at bounding box center [686, 311] width 482 height 21
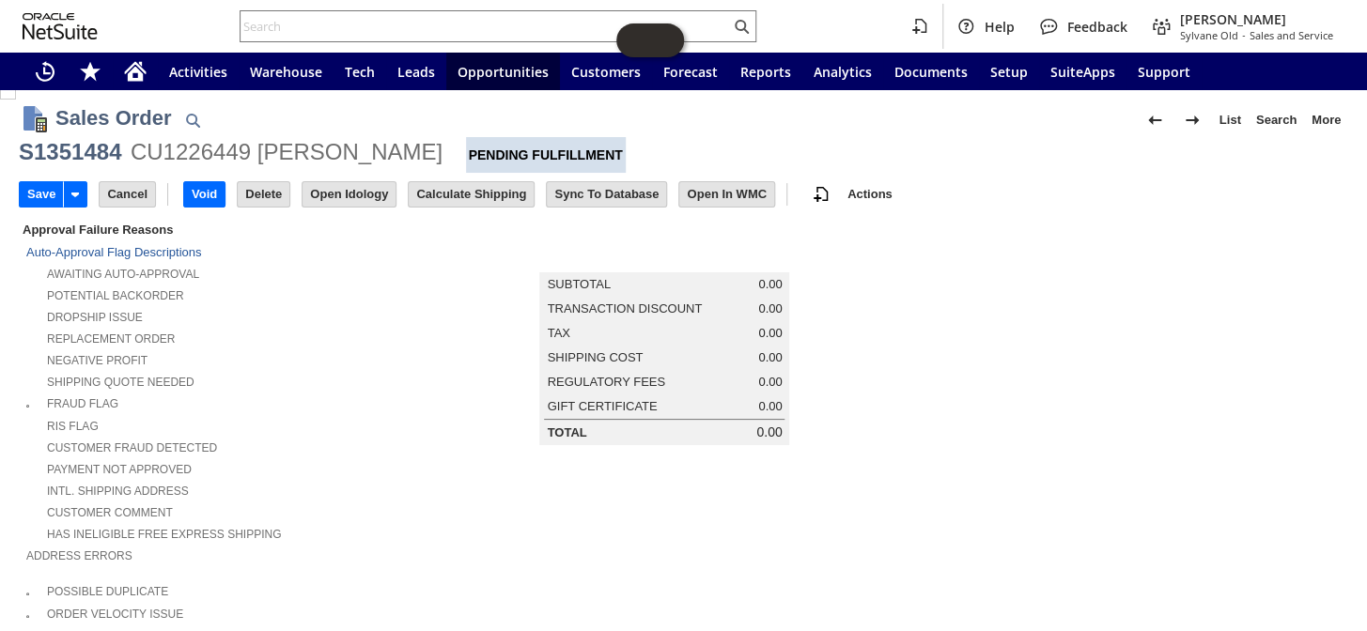
scroll to position [0, 0]
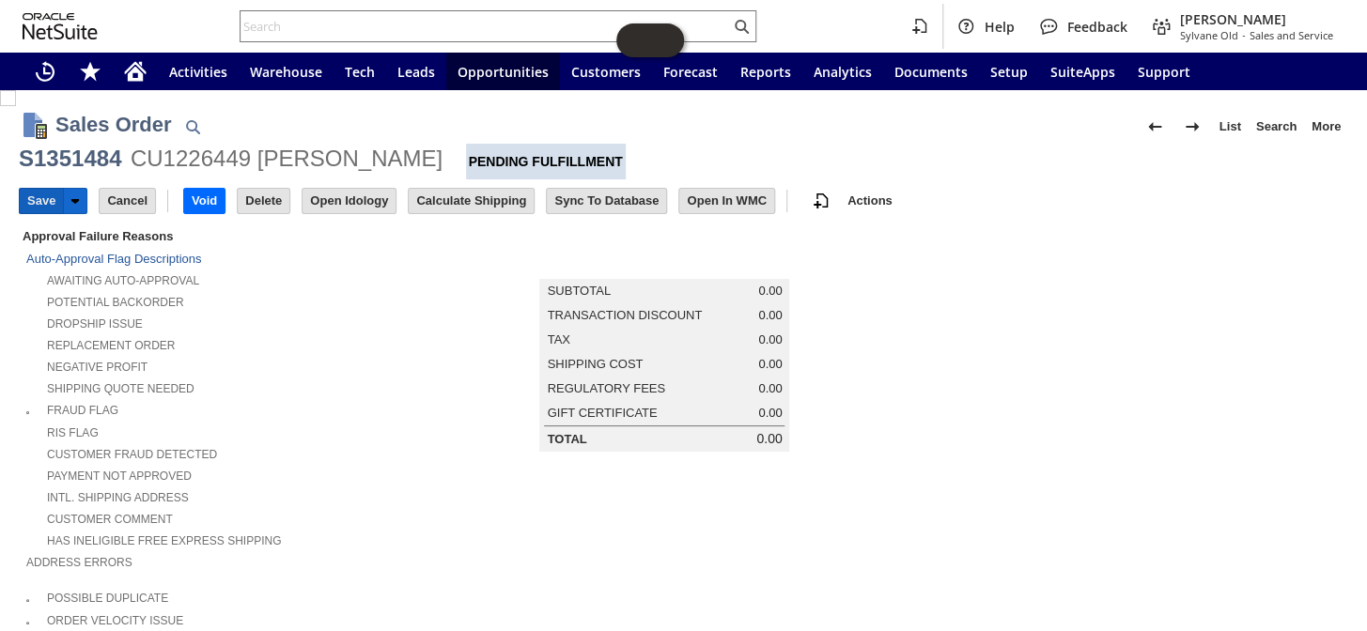
click at [23, 195] on input "Save" at bounding box center [41, 201] width 43 height 24
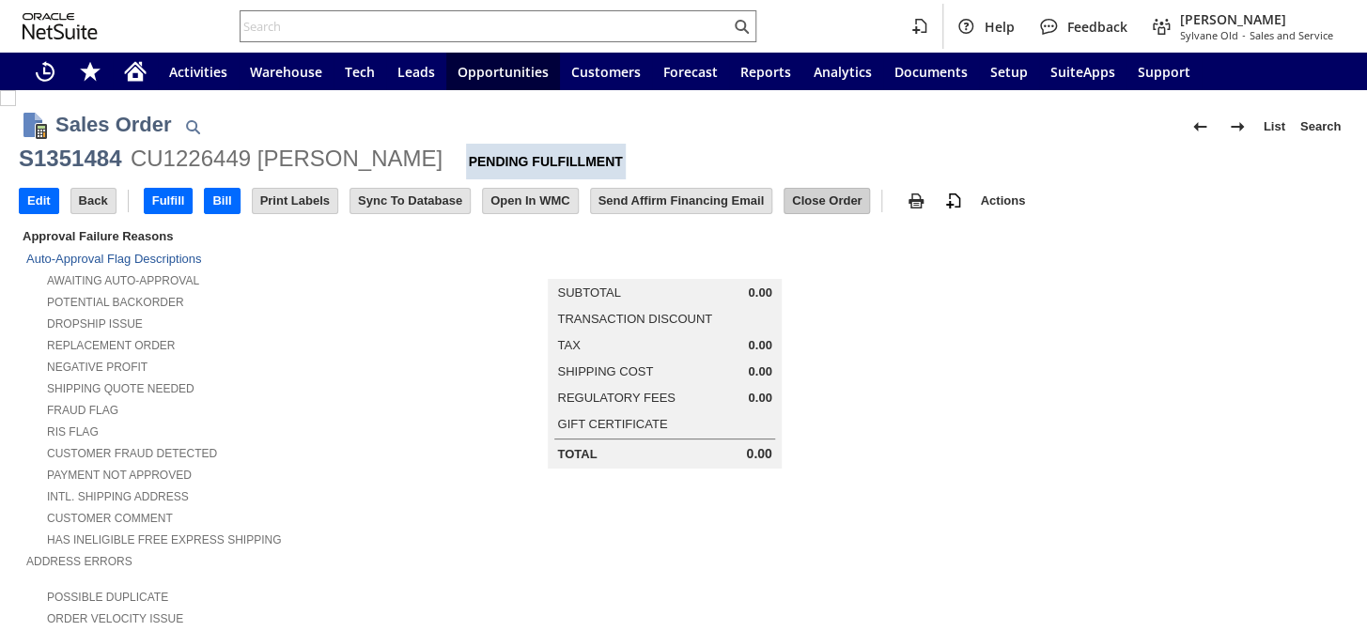
click at [824, 203] on input "Close Order" at bounding box center [826, 201] width 85 height 24
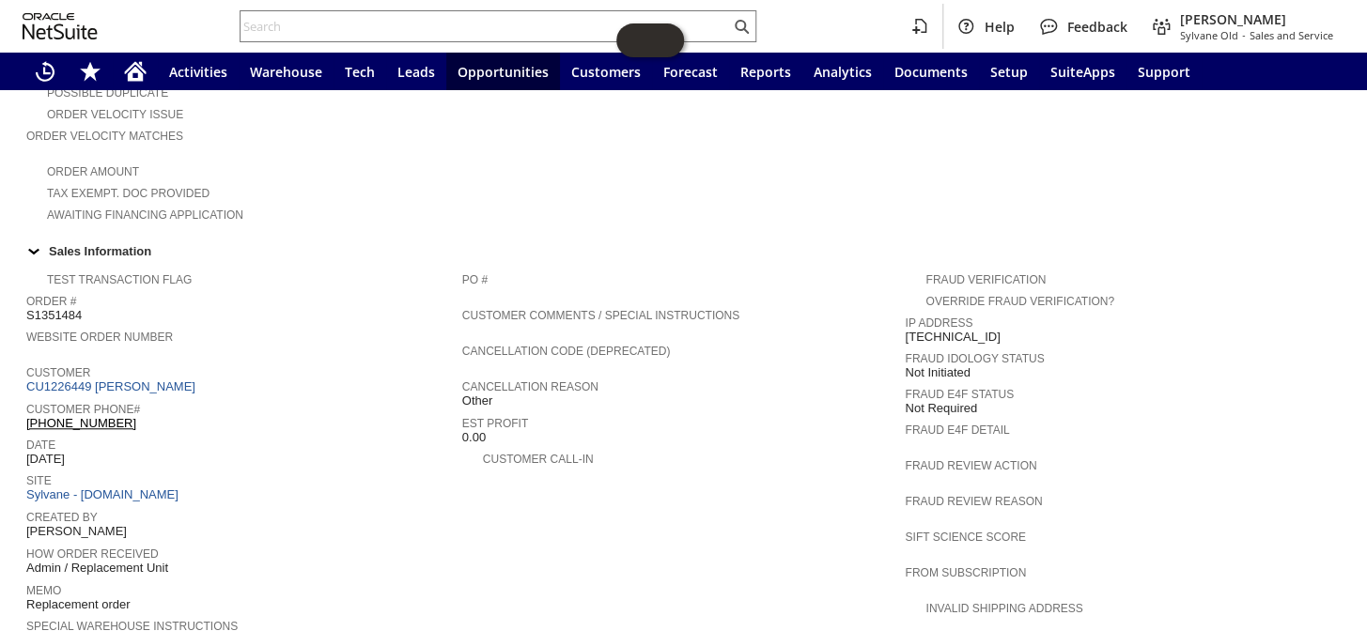
scroll to position [499, 0]
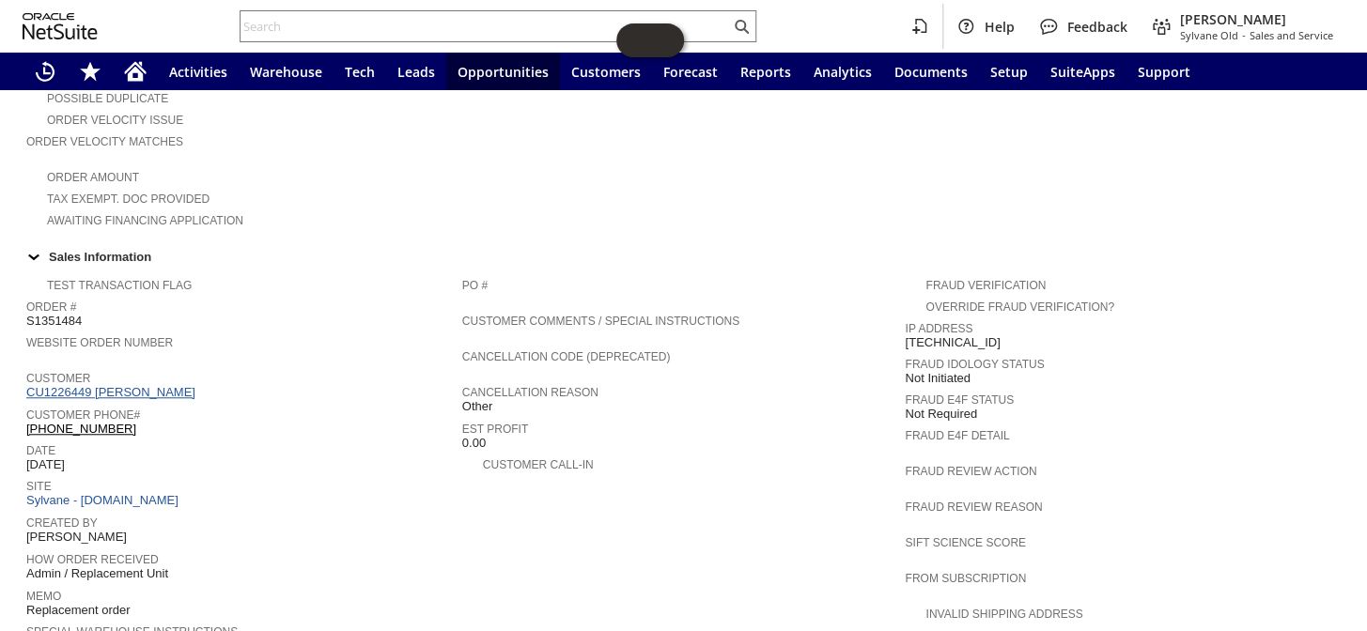
click at [178, 385] on link "CU1226449 [PERSON_NAME]" at bounding box center [113, 392] width 174 height 14
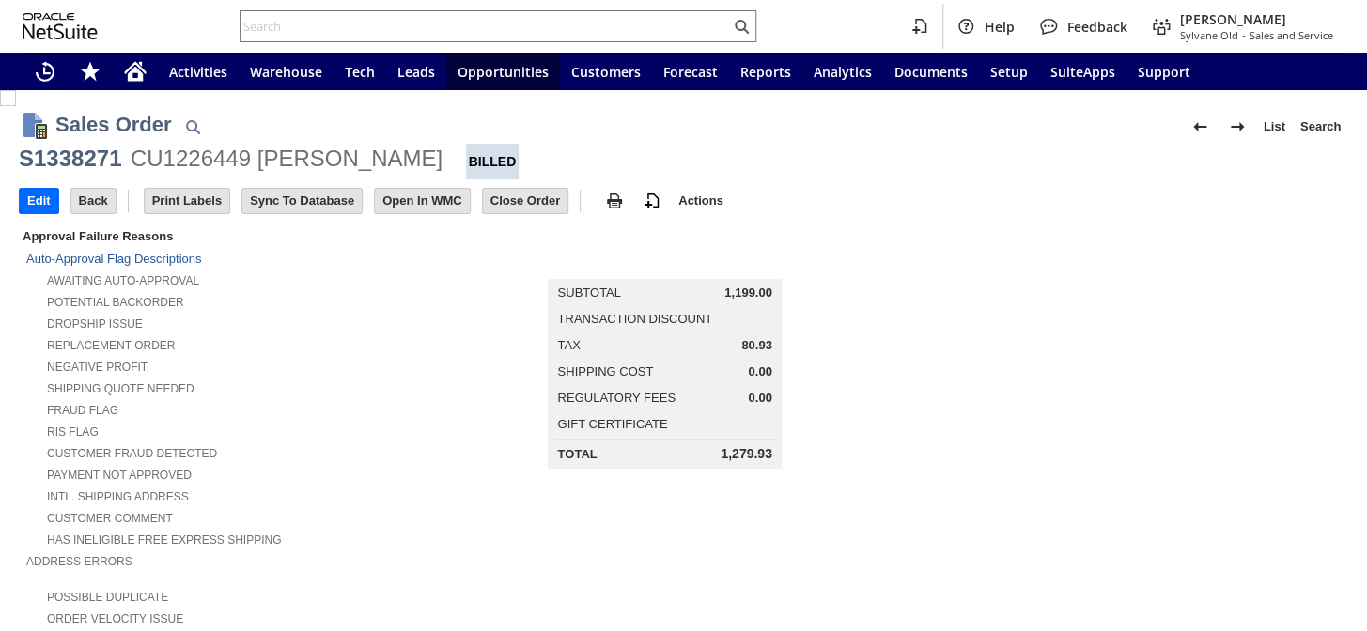
scroll to position [85, 0]
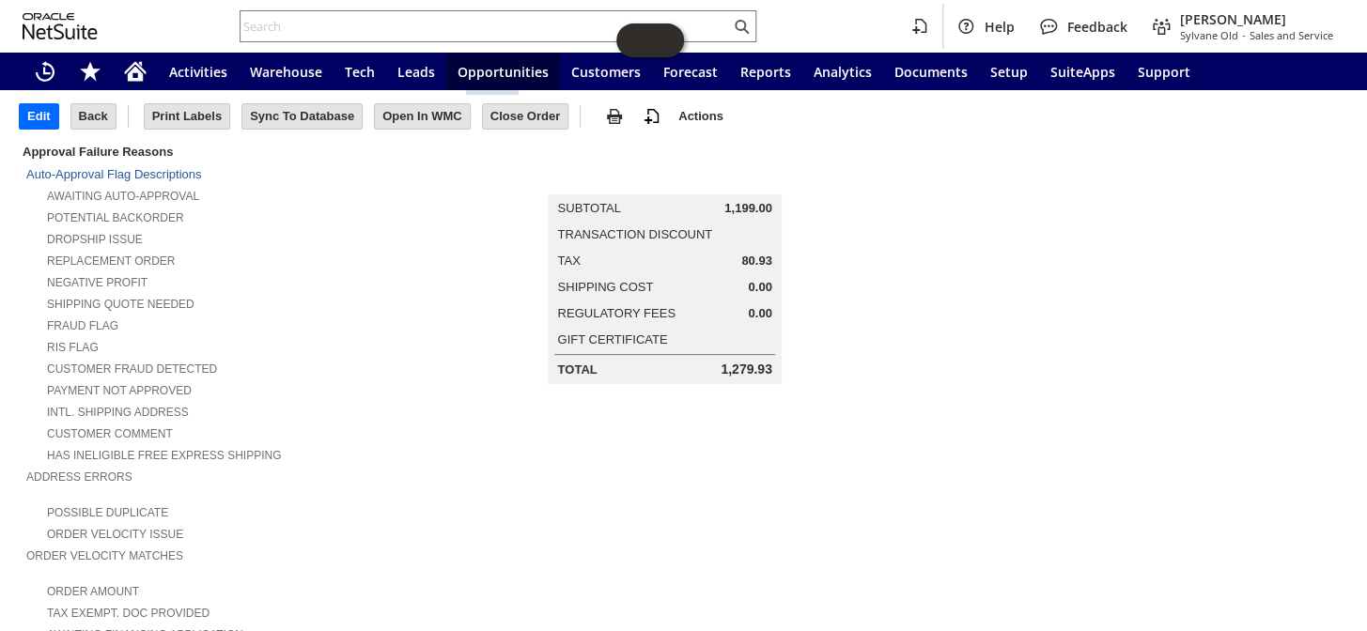
drag, startPoint x: 715, startPoint y: 199, endPoint x: 758, endPoint y: 208, distance: 44.0
click at [758, 208] on div "Subtotal 1,199.00" at bounding box center [664, 208] width 214 height 14
copy div "1,199.0"
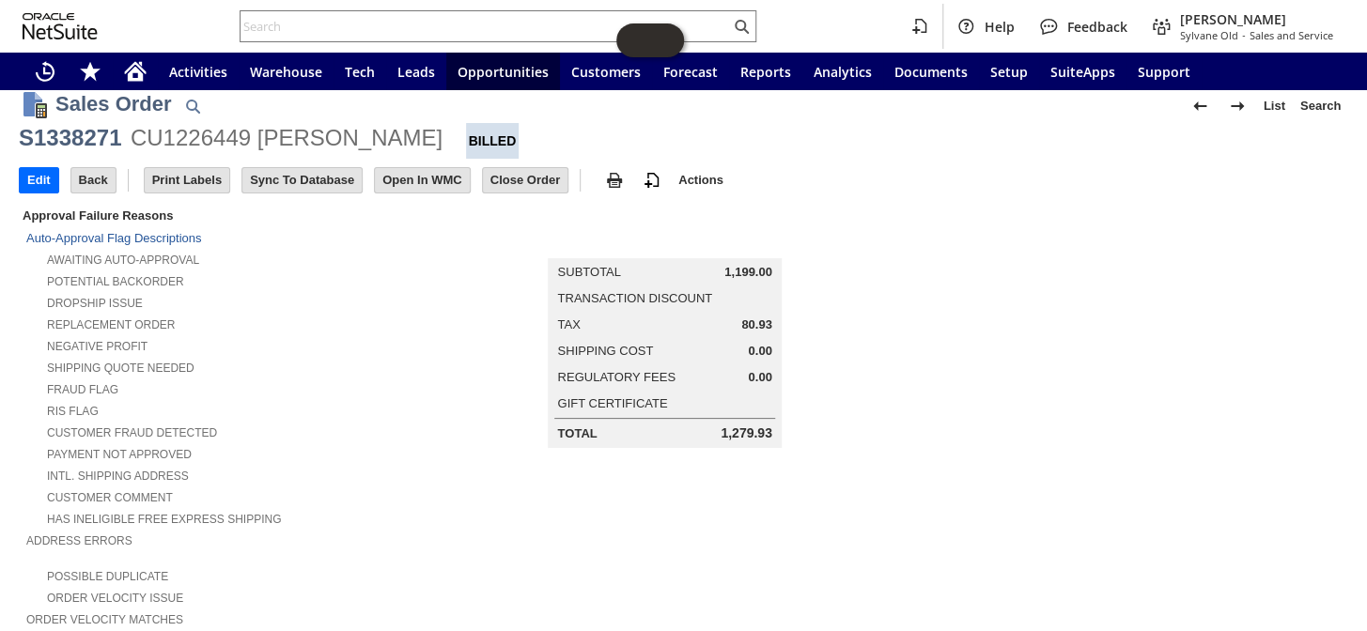
scroll to position [0, 0]
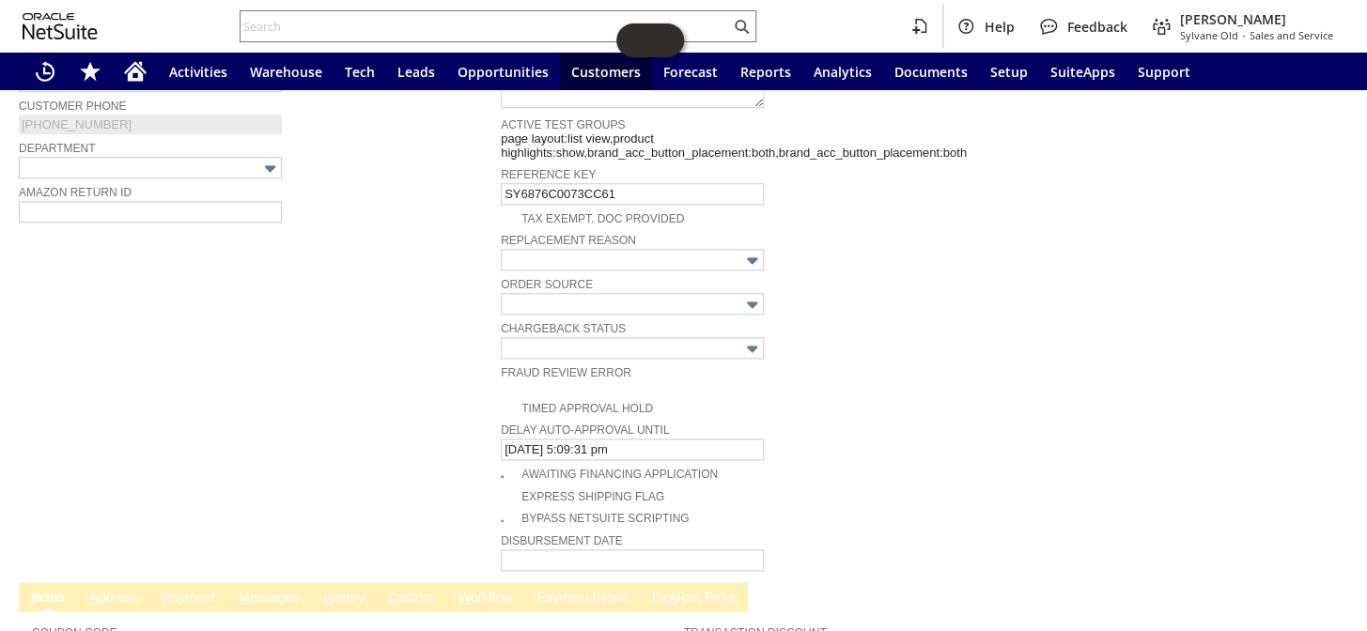
scroll to position [1078, 0]
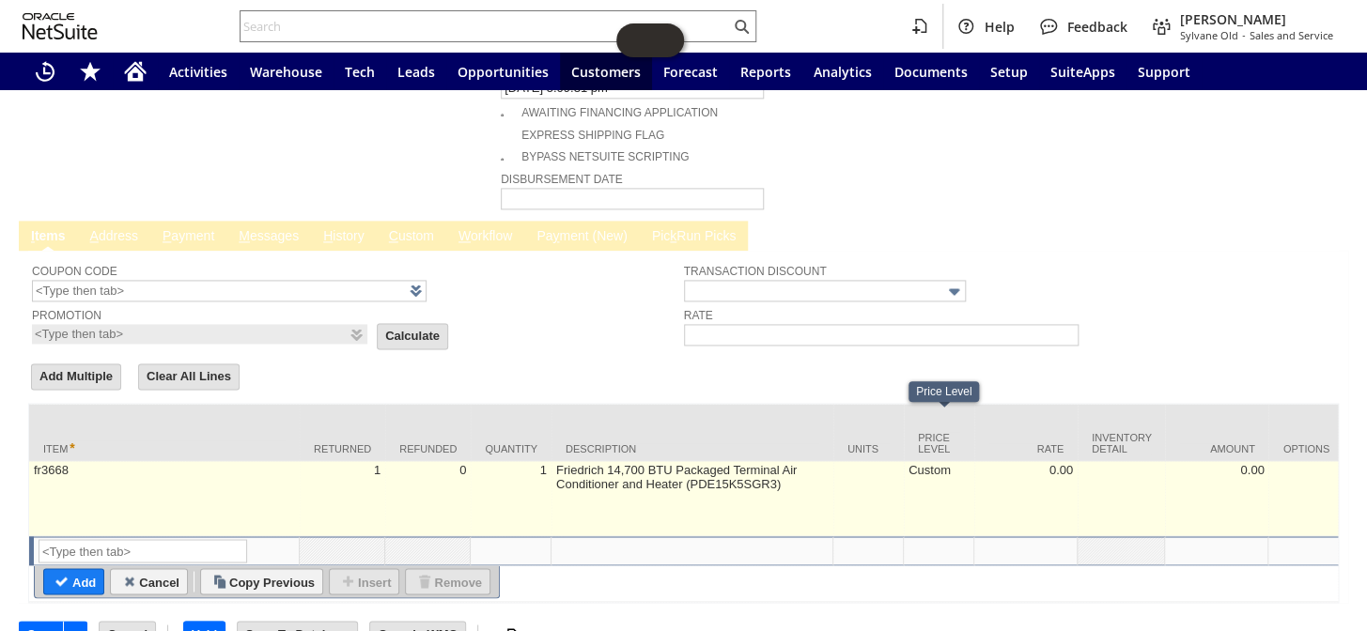
click at [933, 461] on td "Custom" at bounding box center [939, 498] width 70 height 75
type input "Custom"
checkbox input "true"
type input "OK"
type input "Make Copy"
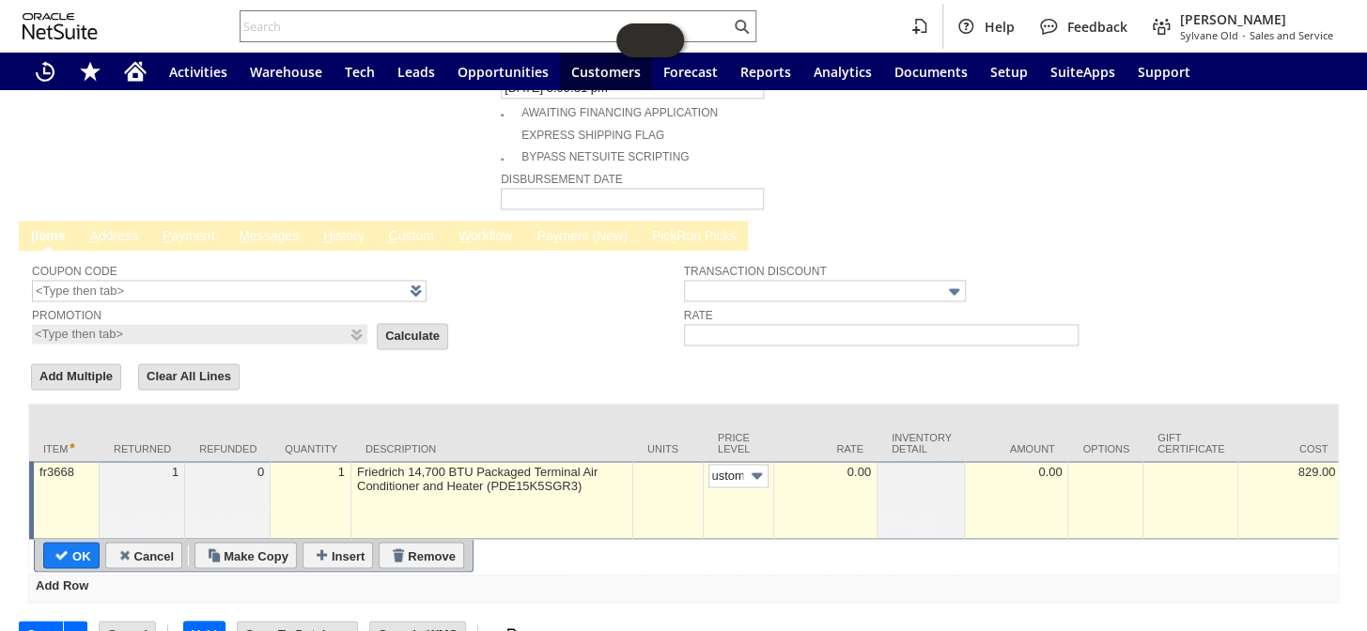
scroll to position [0, 0]
click at [853, 464] on div "0.00" at bounding box center [825, 472] width 93 height 16
click at [853, 464] on input "0.00" at bounding box center [825, 475] width 93 height 23
type input "1,199.00"
click at [75, 543] on input "OK" at bounding box center [71, 555] width 54 height 24
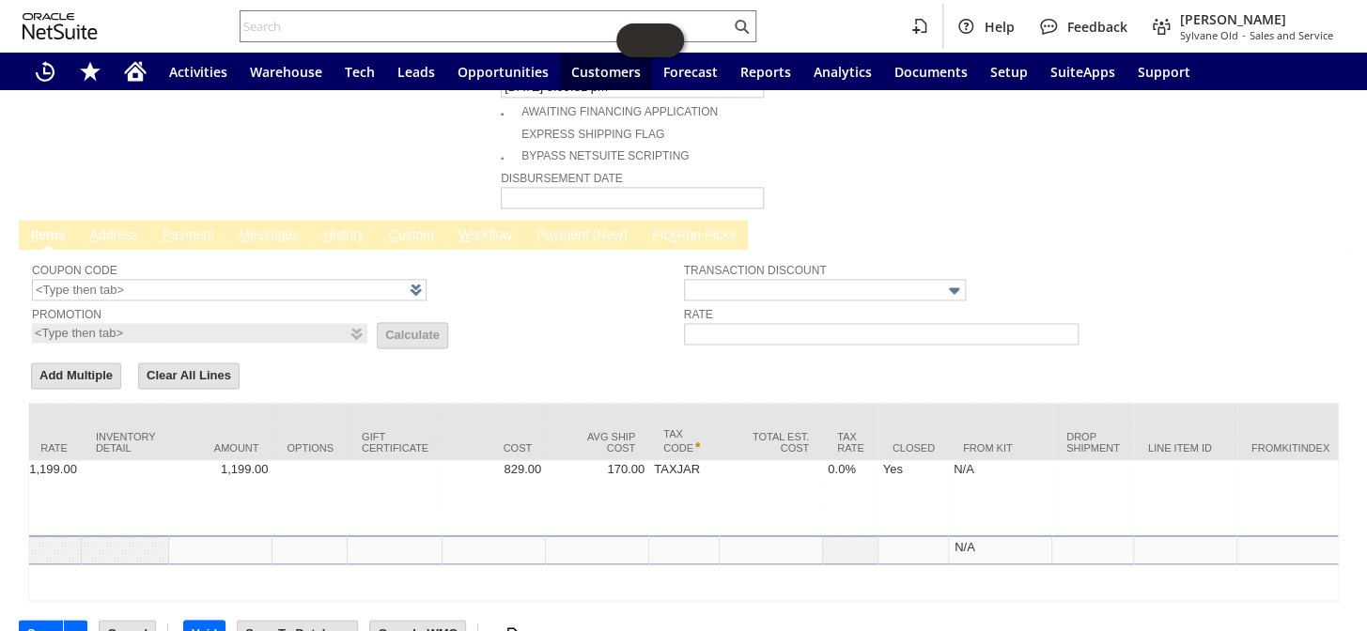
scroll to position [0, 1116]
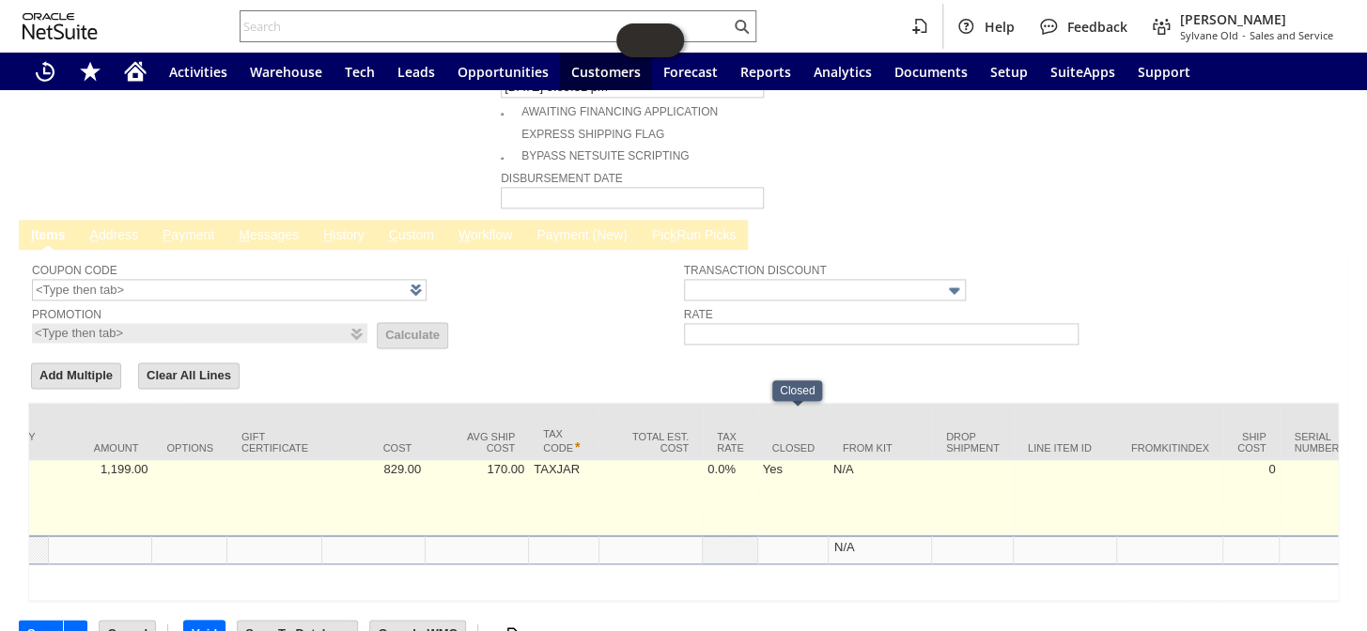
click at [793, 460] on td "Yes" at bounding box center [793, 497] width 70 height 75
checkbox input "true"
type input "fr3668"
type input "OK"
type input "Make Copy"
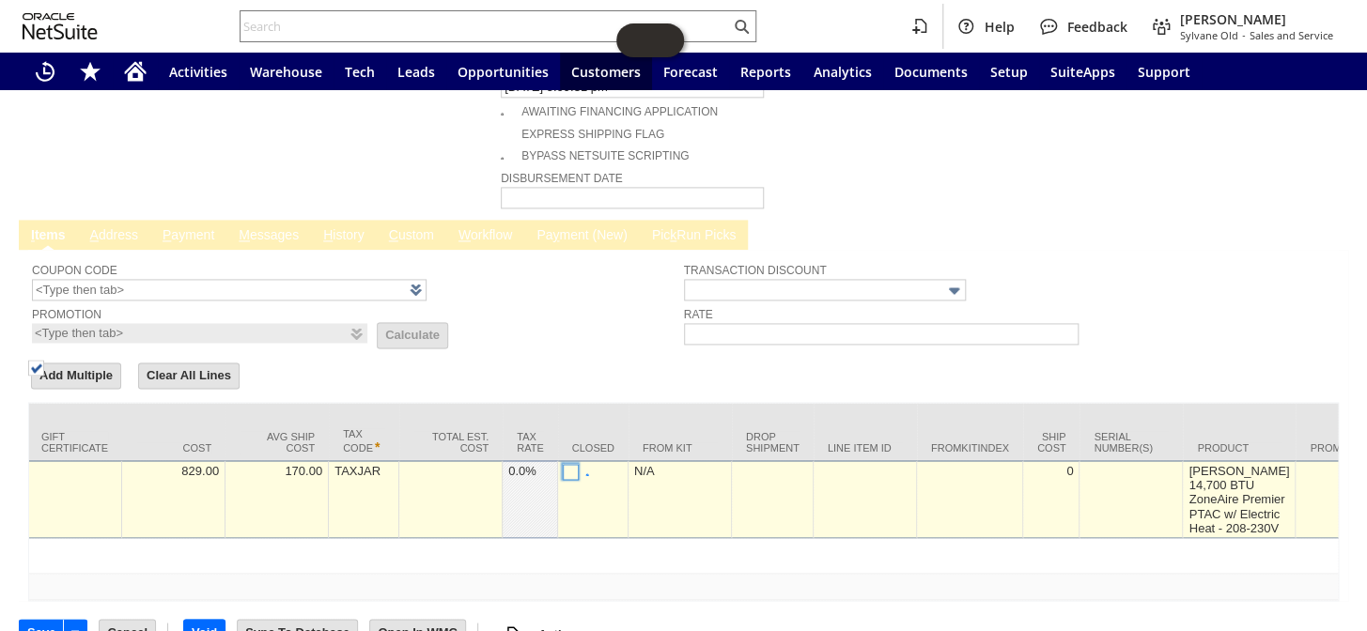
scroll to position [1078, 0]
click at [44, 377] on img at bounding box center [36, 369] width 16 height 16
checkbox input "false"
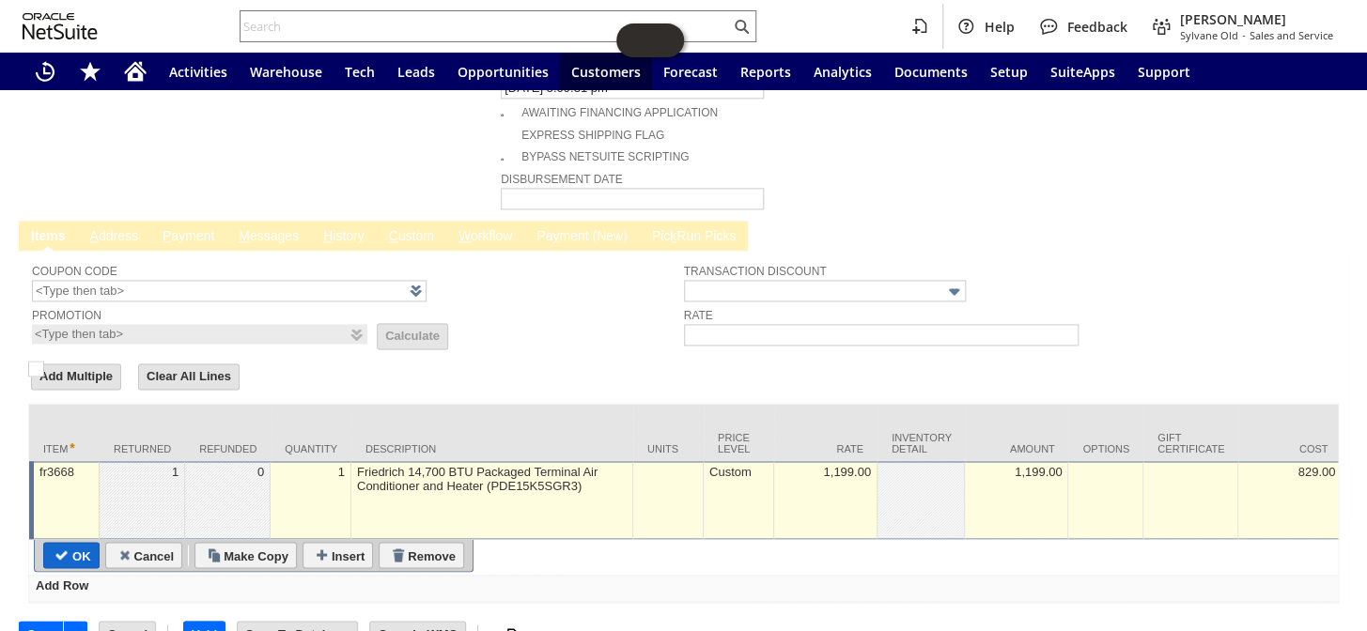
click at [85, 543] on input "OK" at bounding box center [71, 555] width 54 height 24
type input "Add"
type input "Copy Previous"
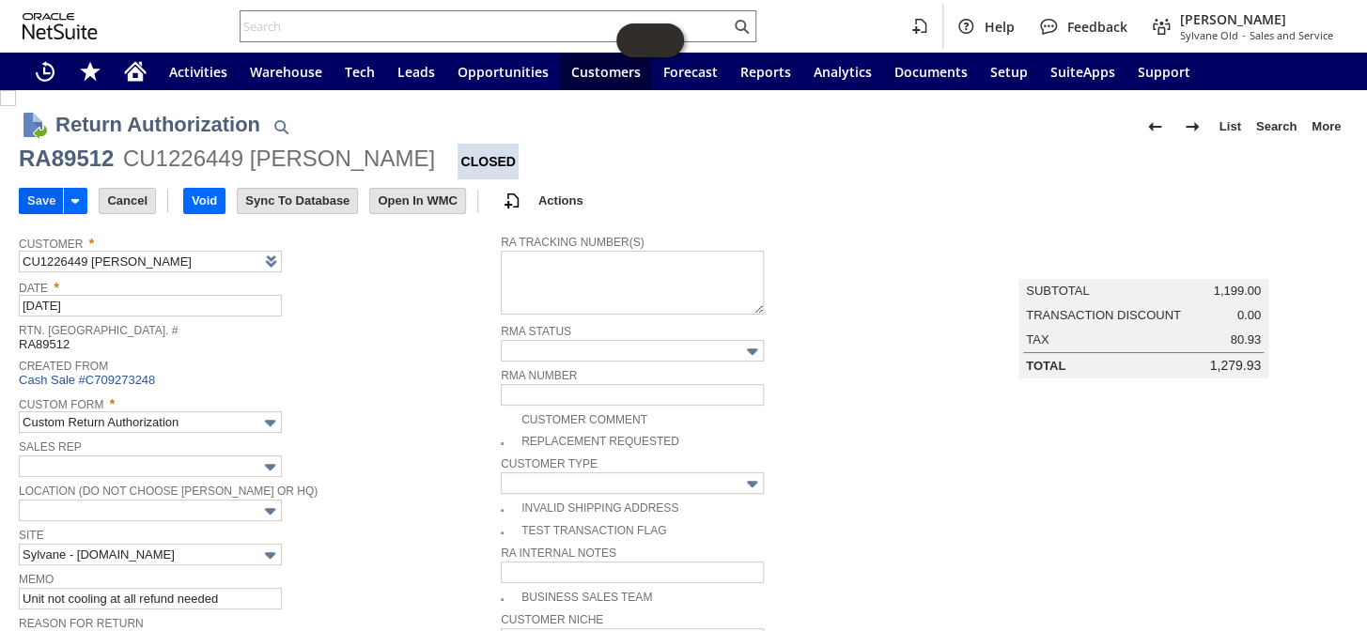
click at [31, 189] on input "Save" at bounding box center [41, 201] width 43 height 24
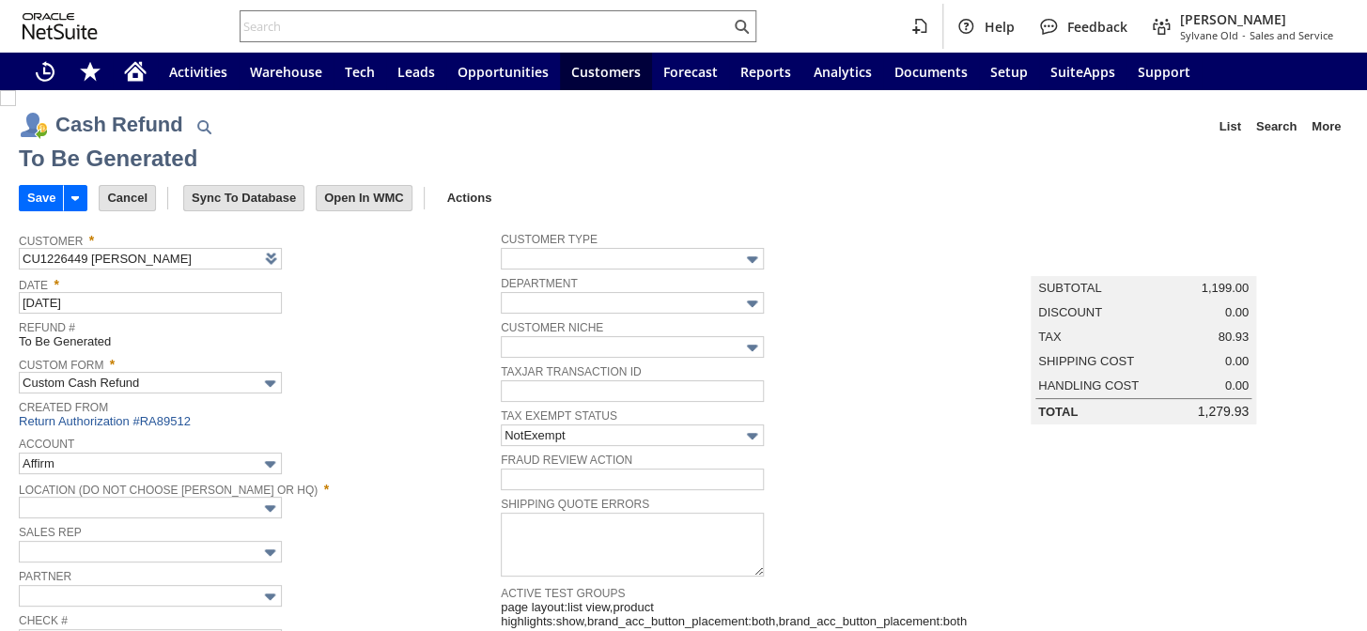
type input "Headquarters : Head...s : Pending Testing"
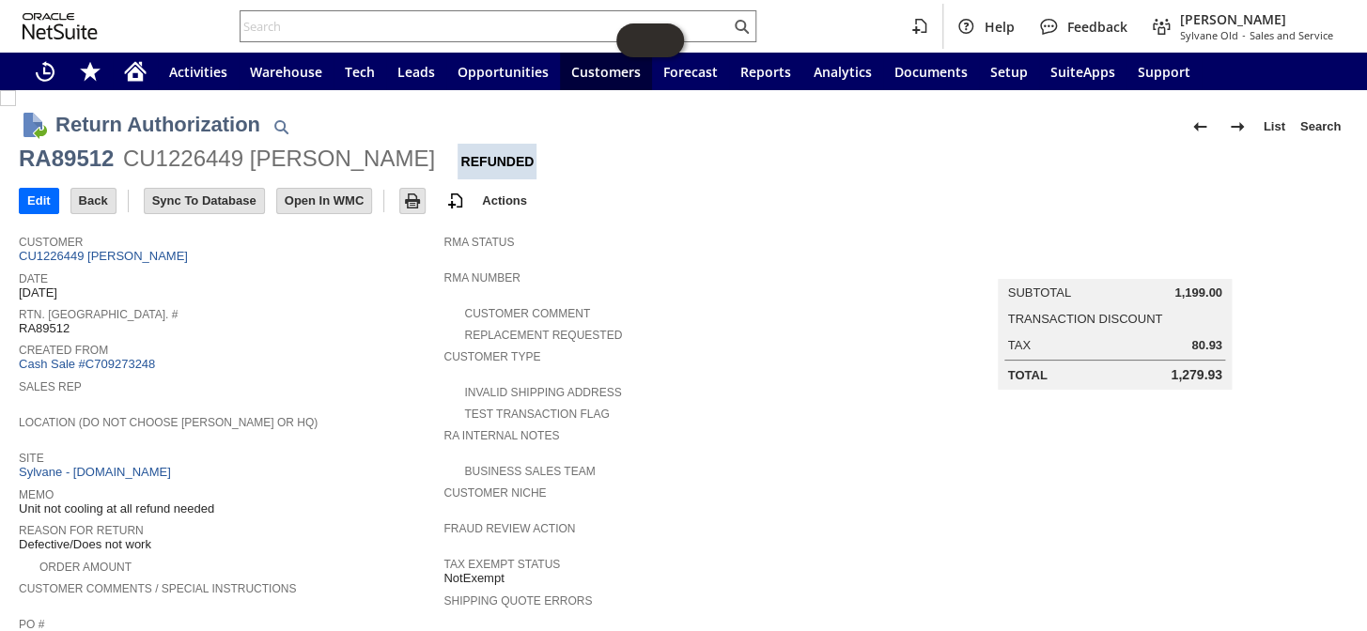
drag, startPoint x: 1160, startPoint y: 372, endPoint x: 1222, endPoint y: 367, distance: 62.2
click at [1222, 367] on td "Summary Subtotal 1,199.00 Transaction Discount Tax 80.93 Total 1,279.93" at bounding box center [1133, 307] width 429 height 164
copy table "Summary Subtotal 1,199.00 Transaction Discount Tax 80.93 Total"
